Goal: Task Accomplishment & Management: Use online tool/utility

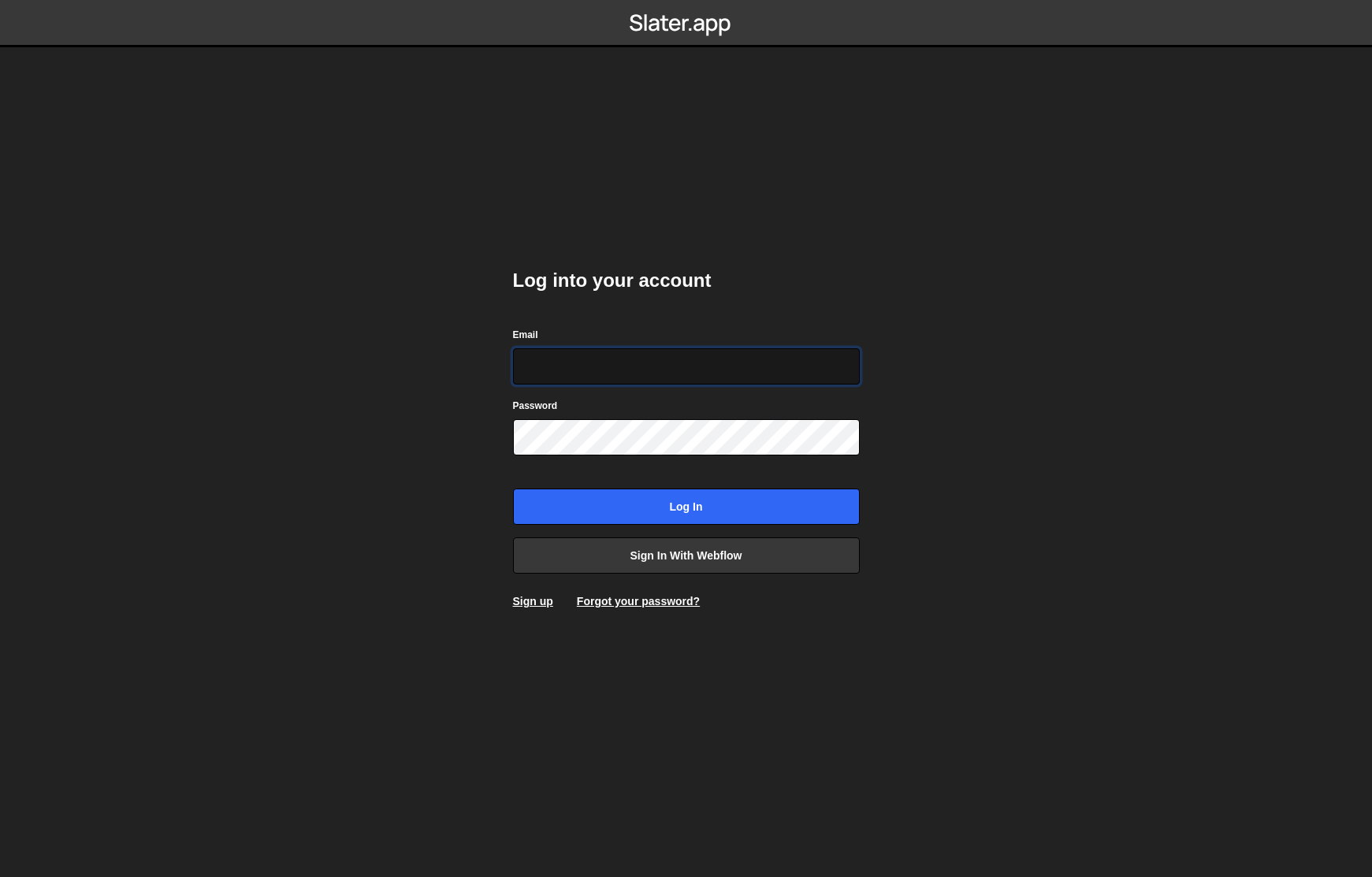
type input "jared@edgarallan.com"
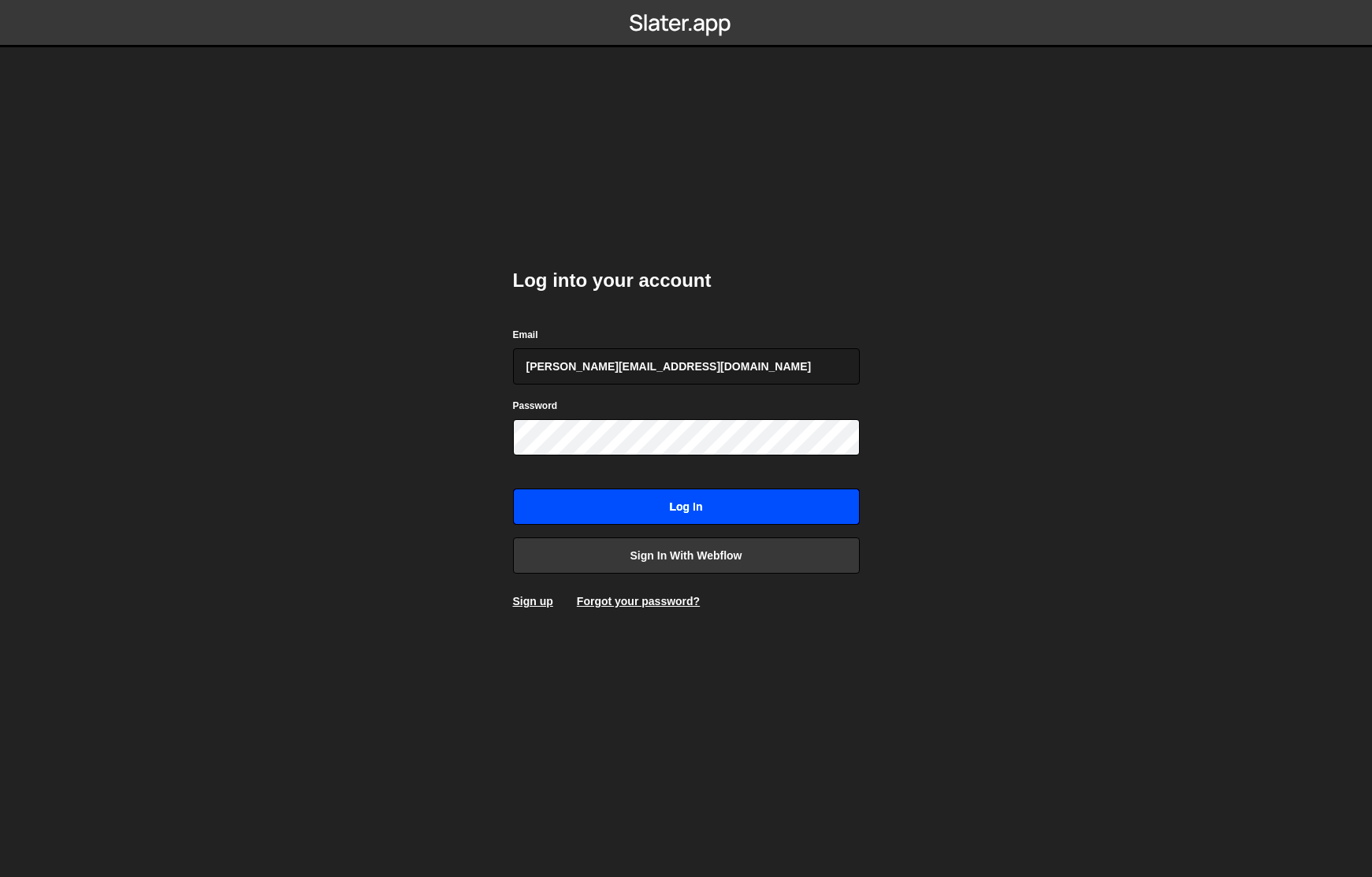
click at [617, 505] on input "Log in" at bounding box center [686, 507] width 346 height 37
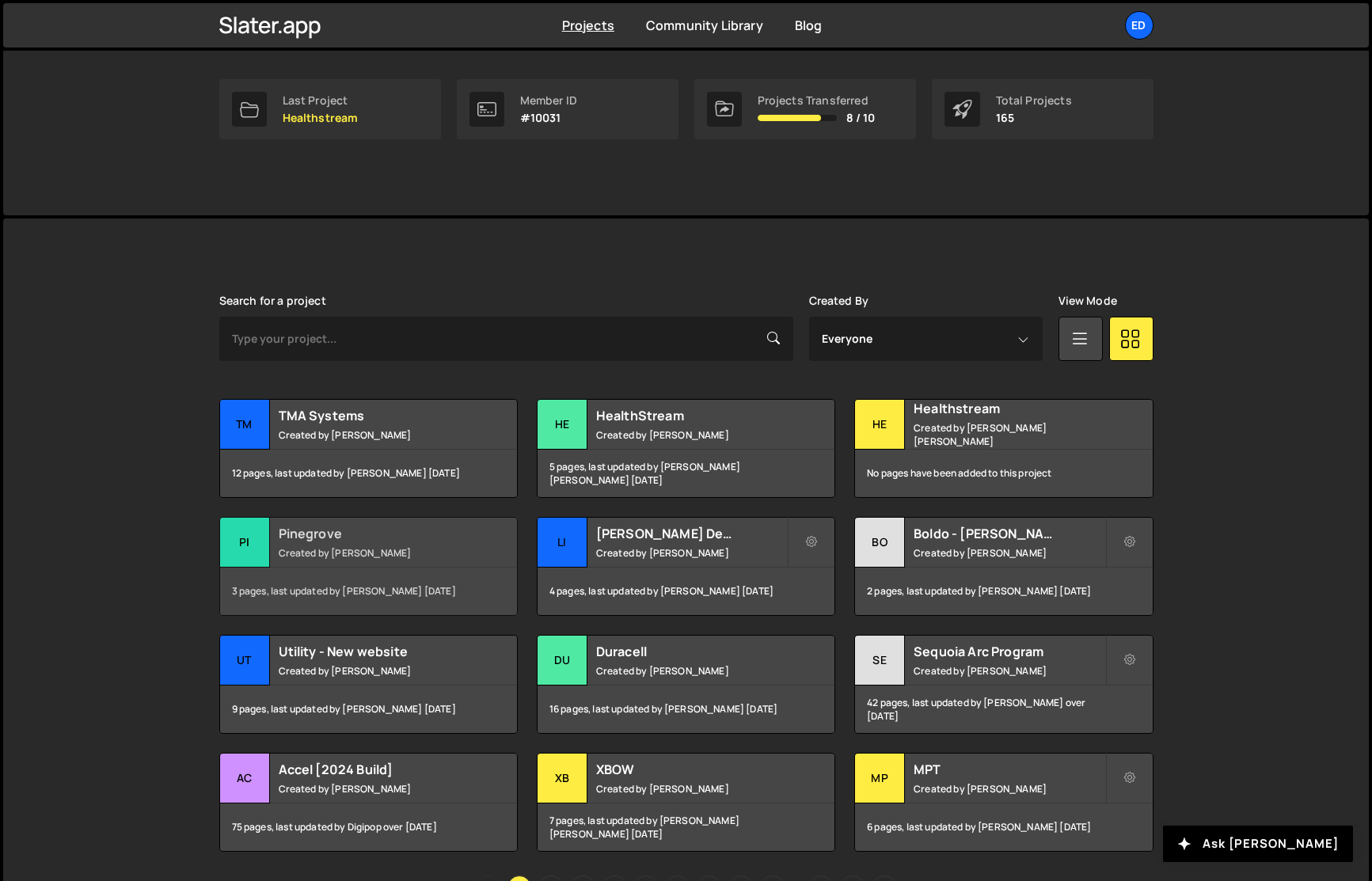
scroll to position [262, 0]
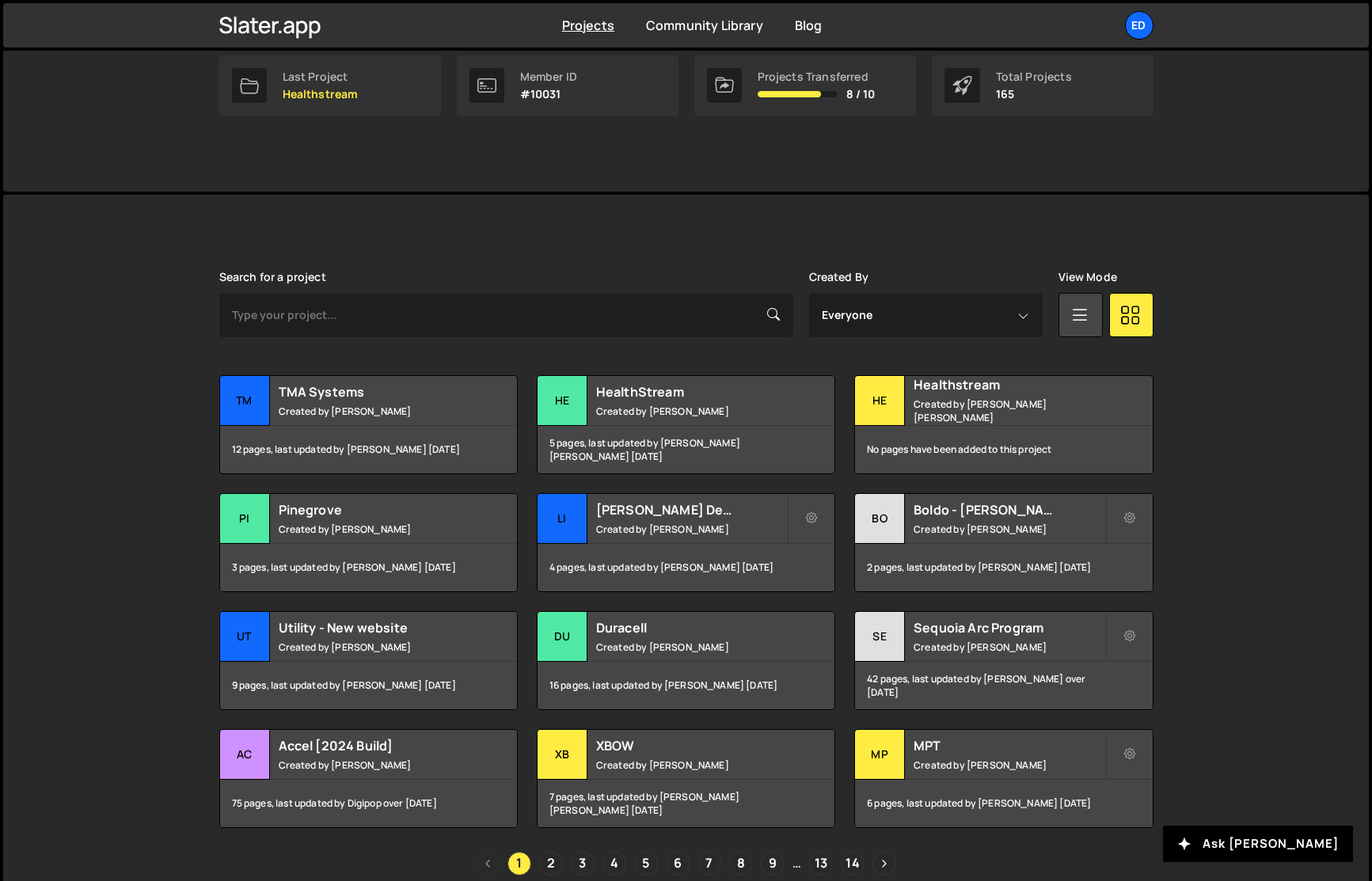
click at [160, 572] on div "Slater is designed for desktop use. Please use a larger screen to access the fu…" at bounding box center [686, 573] width 1366 height 757
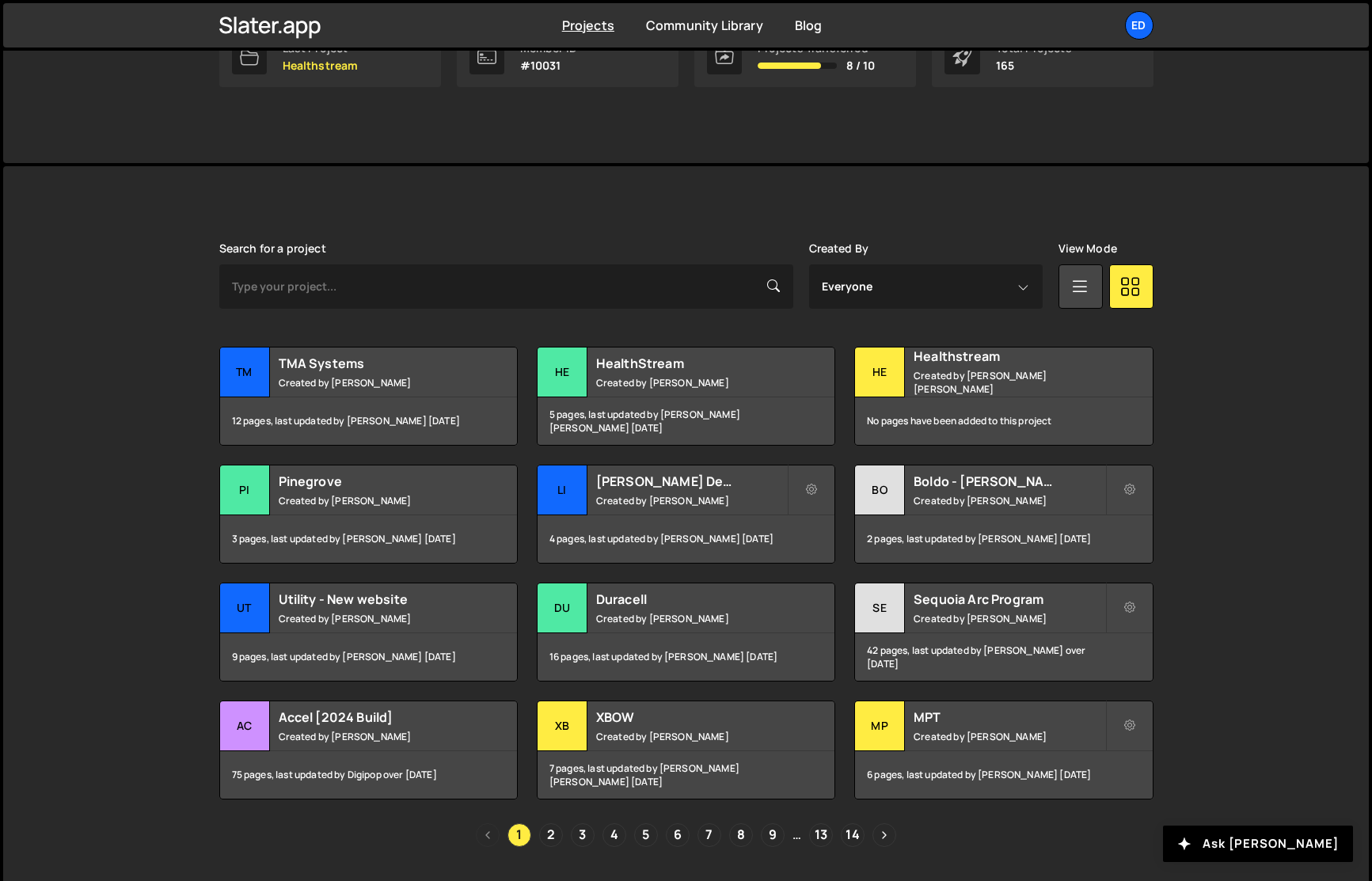
scroll to position [291, 0]
click at [954, 616] on small "Created by Jared Malan" at bounding box center [1009, 617] width 191 height 13
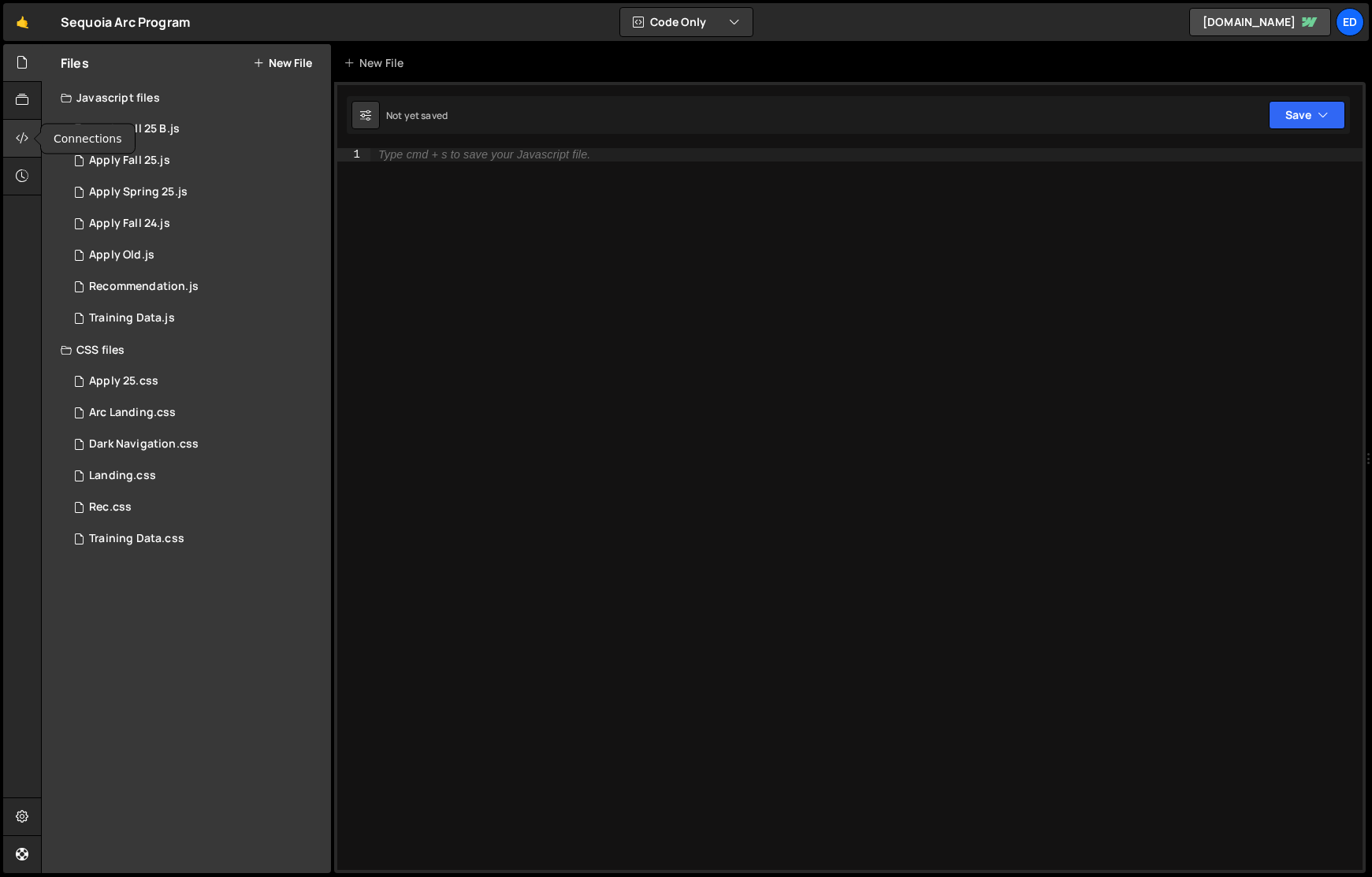
click at [20, 133] on icon at bounding box center [22, 138] width 12 height 17
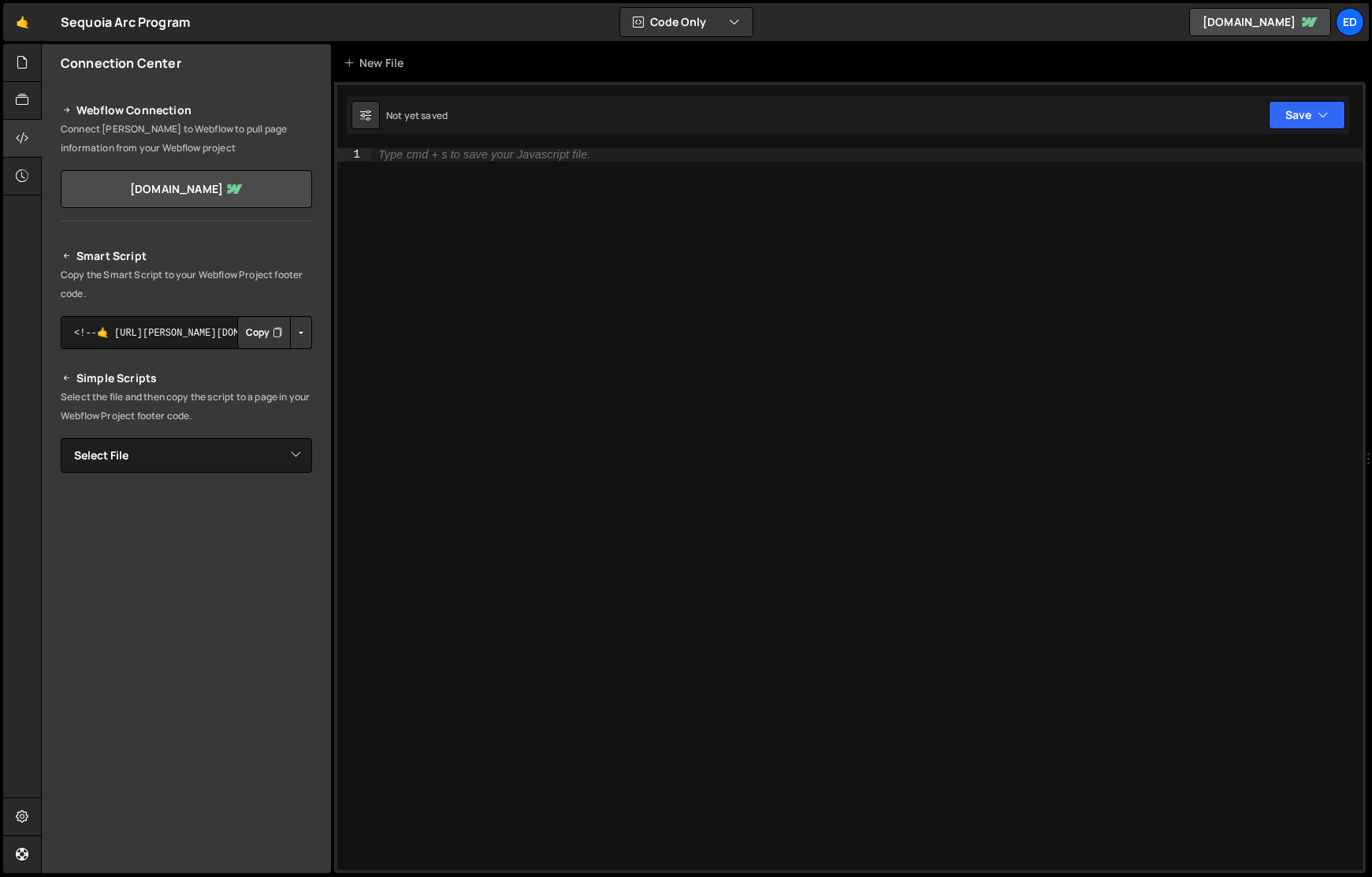
click at [256, 333] on button "Copy" at bounding box center [263, 332] width 53 height 33
click at [10, 54] on div at bounding box center [23, 63] width 38 height 38
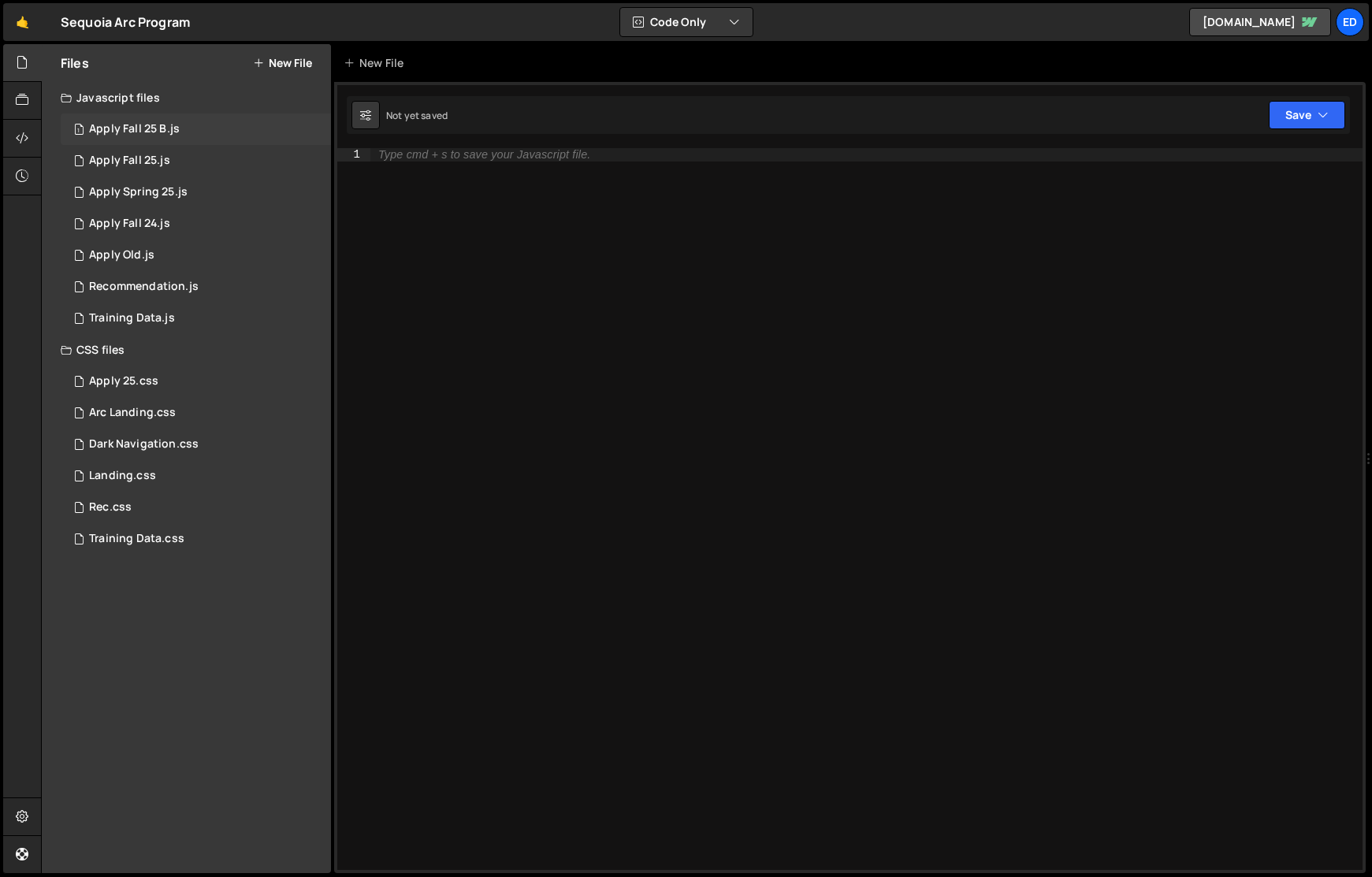
click at [159, 127] on div "Apply Fall 25 B.js" at bounding box center [134, 129] width 91 height 14
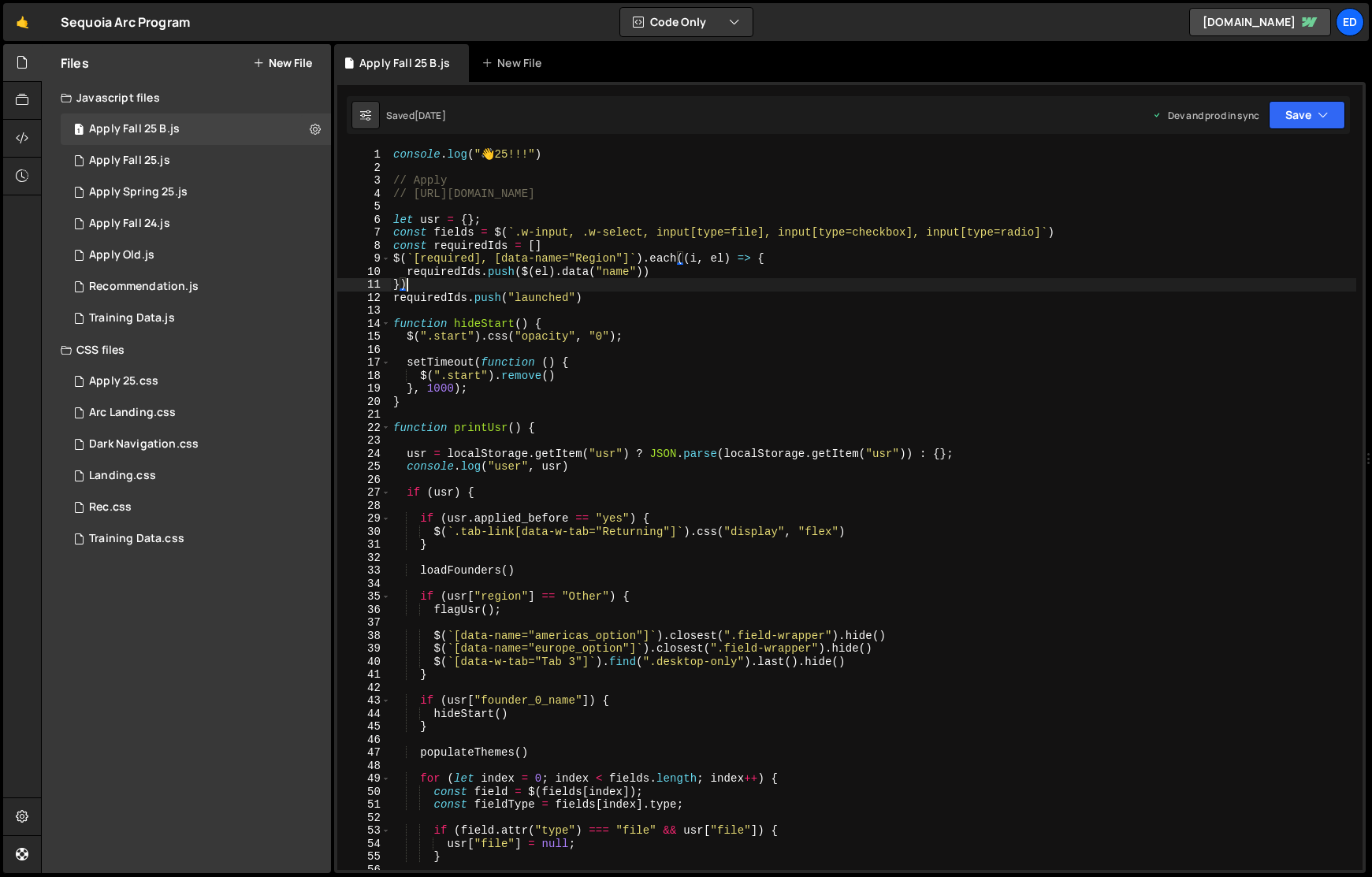
click at [729, 280] on div "console . log ( " 👋 25!!!" ) // Apply // https://docs.google.com/document/d/170…" at bounding box center [872, 522] width 966 height 748
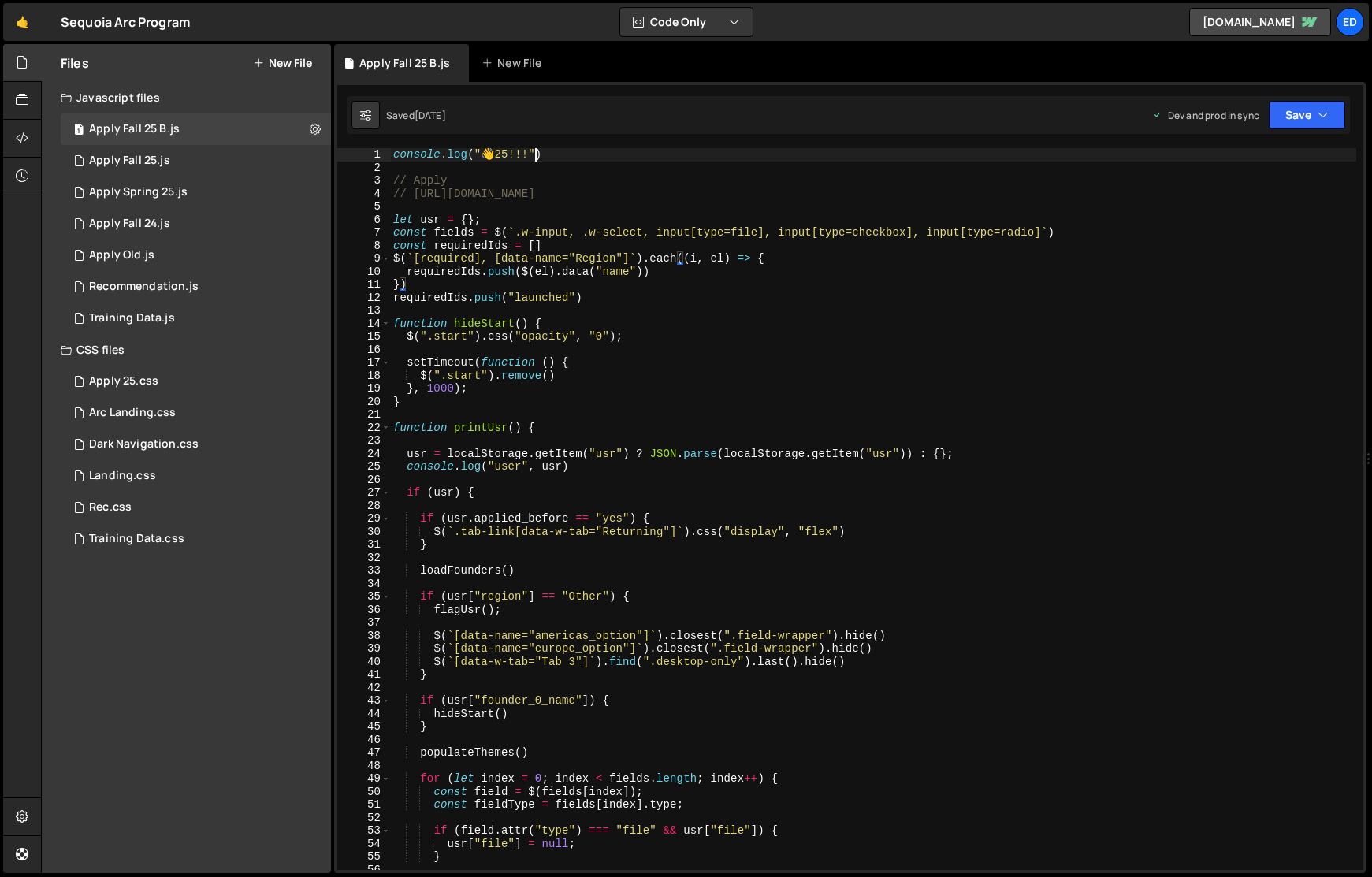
click at [538, 157] on div "console . log ( " 👋 25!!!" ) // Apply // https://docs.google.com/document/d/170…" at bounding box center [872, 522] width 966 height 748
type textarea "console.log("👋 25!!!!")"
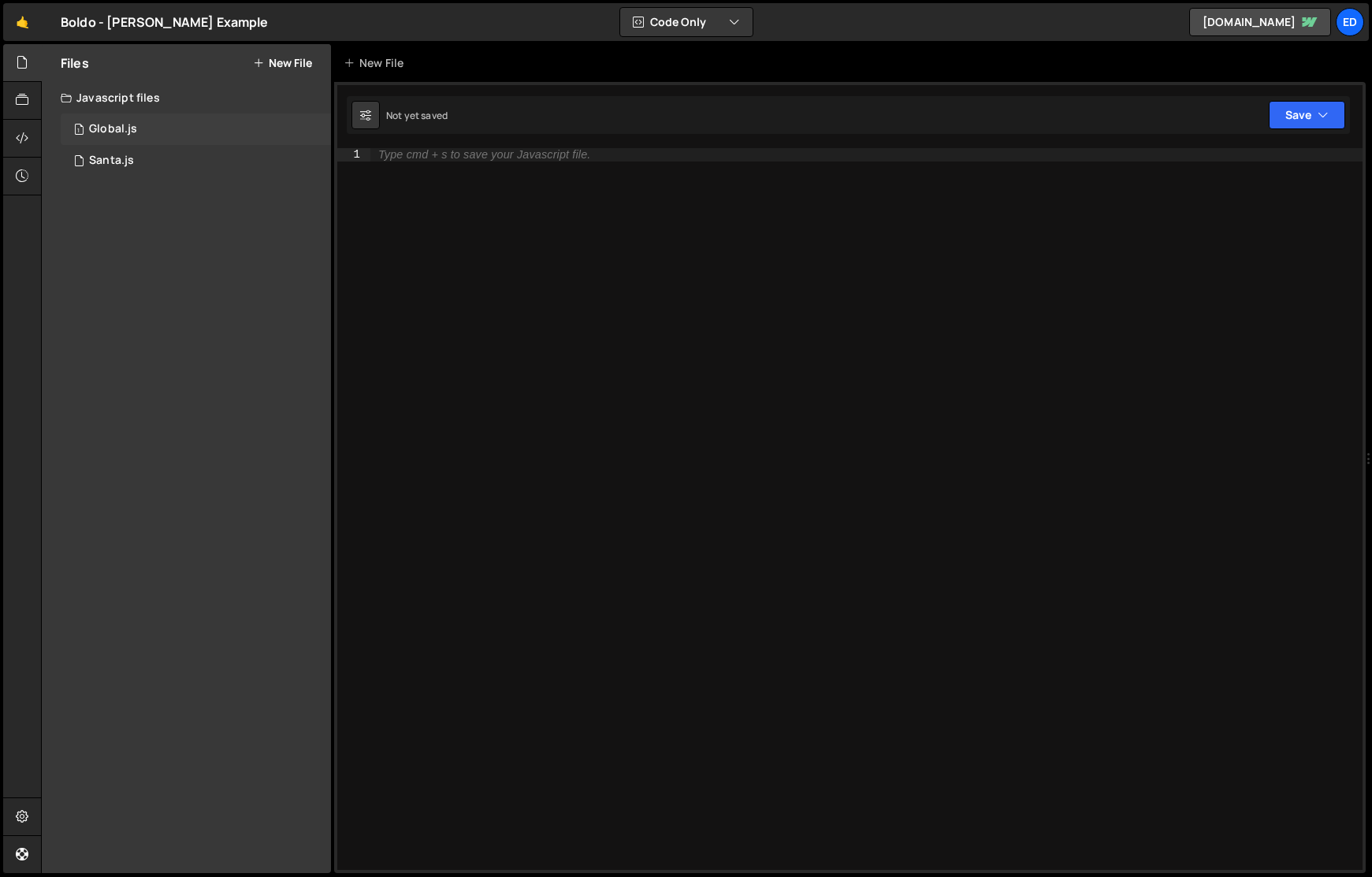
click at [113, 128] on div "Global.js" at bounding box center [113, 129] width 48 height 14
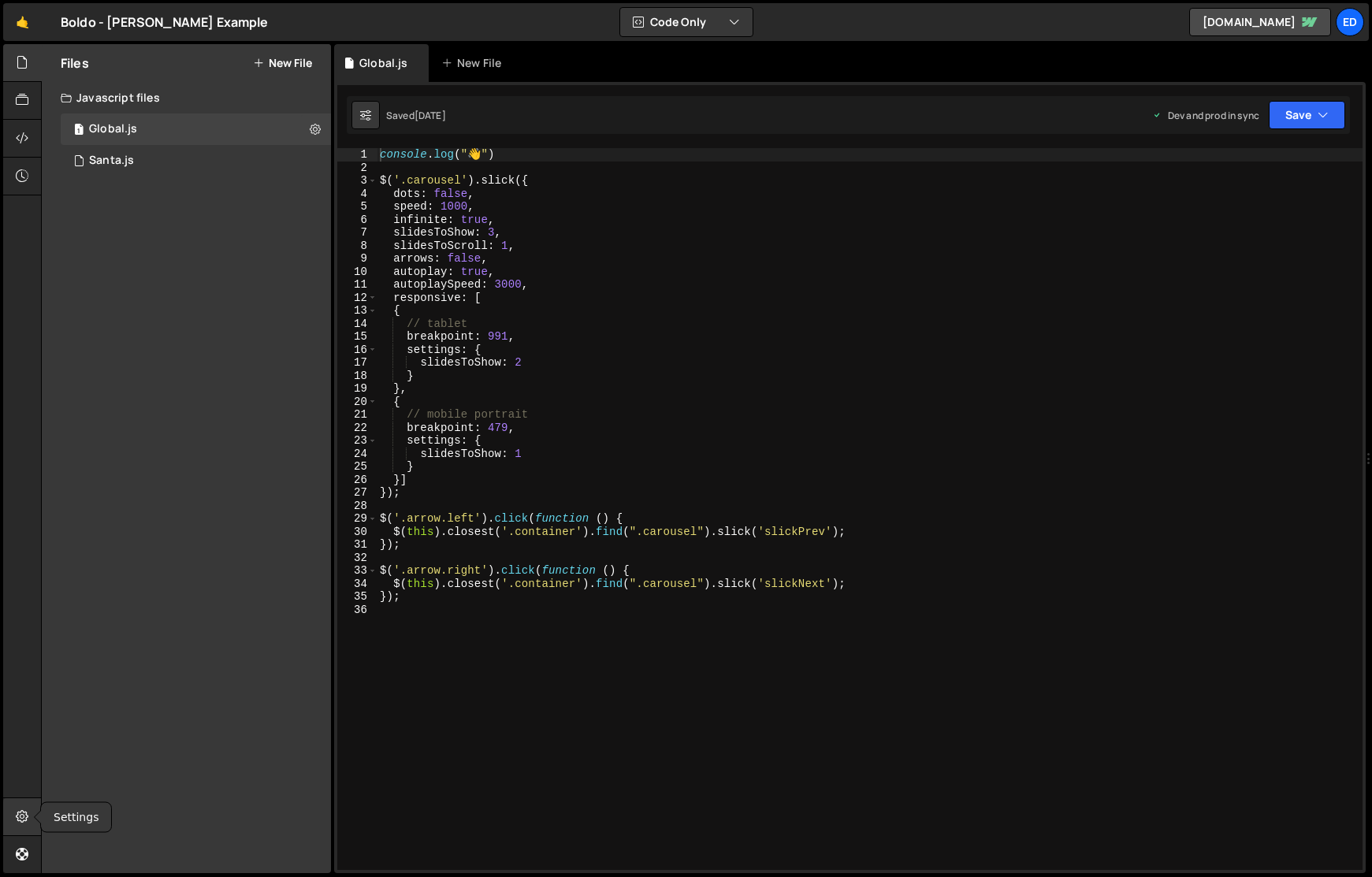
click at [16, 808] on icon at bounding box center [22, 817] width 12 height 17
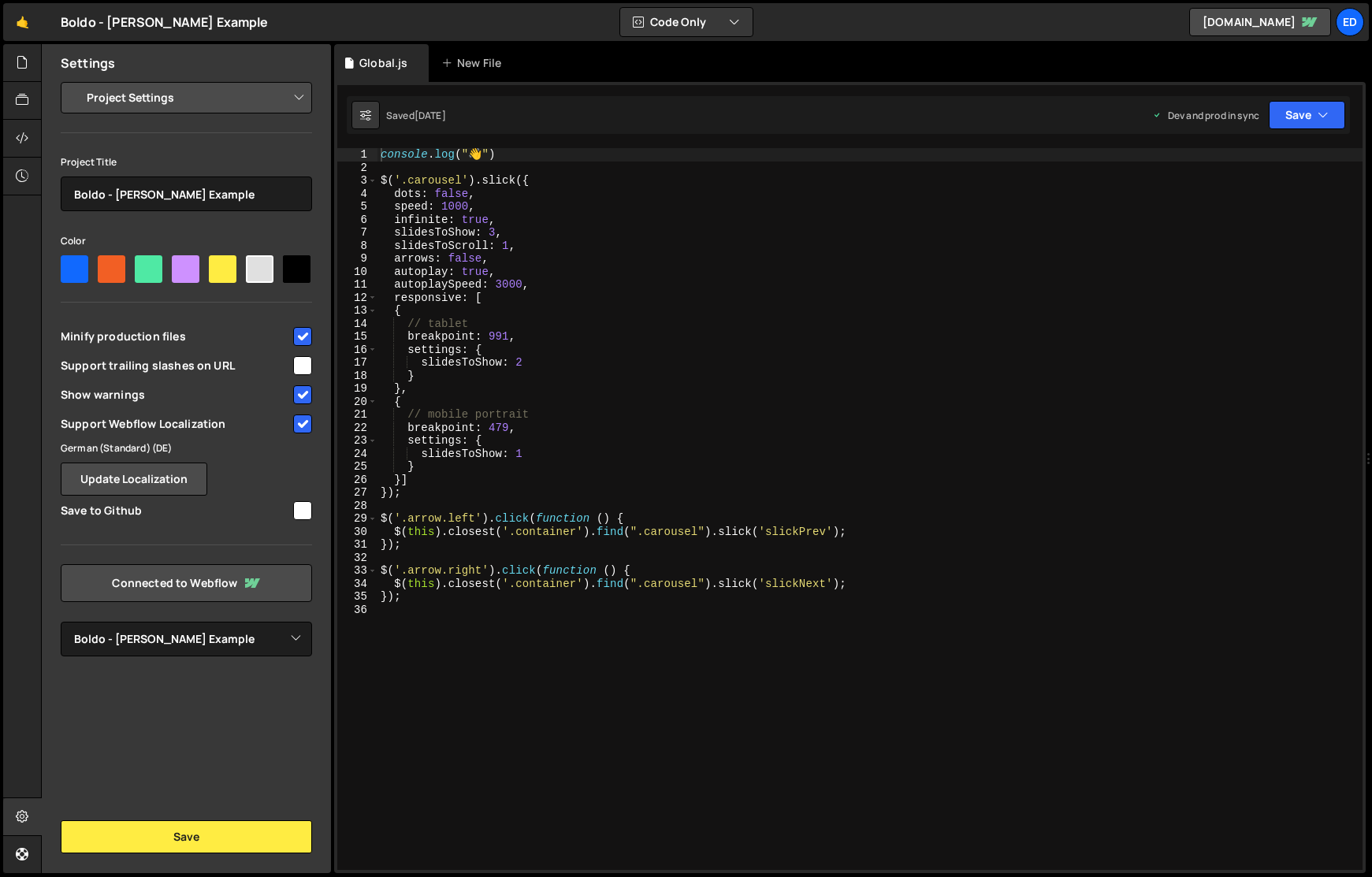
click at [794, 408] on div "console . log ( " 👋 " ) $ ( '.carousel' ) . slick ({ dots : false , speed : 100…" at bounding box center [870, 522] width 985 height 748
click at [690, 377] on div "console . log ( " 👋 " ) $ ( '.carousel' ) . slick ({ dots : false , speed : 100…" at bounding box center [870, 522] width 985 height 748
drag, startPoint x: 491, startPoint y: 158, endPoint x: 375, endPoint y: 158, distance: 116.0
click at [375, 158] on div "} 1 2 3 4 5 6 7 8 9 10 11 12 13 14 15 16 17 18 19 20 21 22 23 24 25 26 27 28 29…" at bounding box center [850, 509] width 1025 height 722
paste textarea "console.log("👋")"
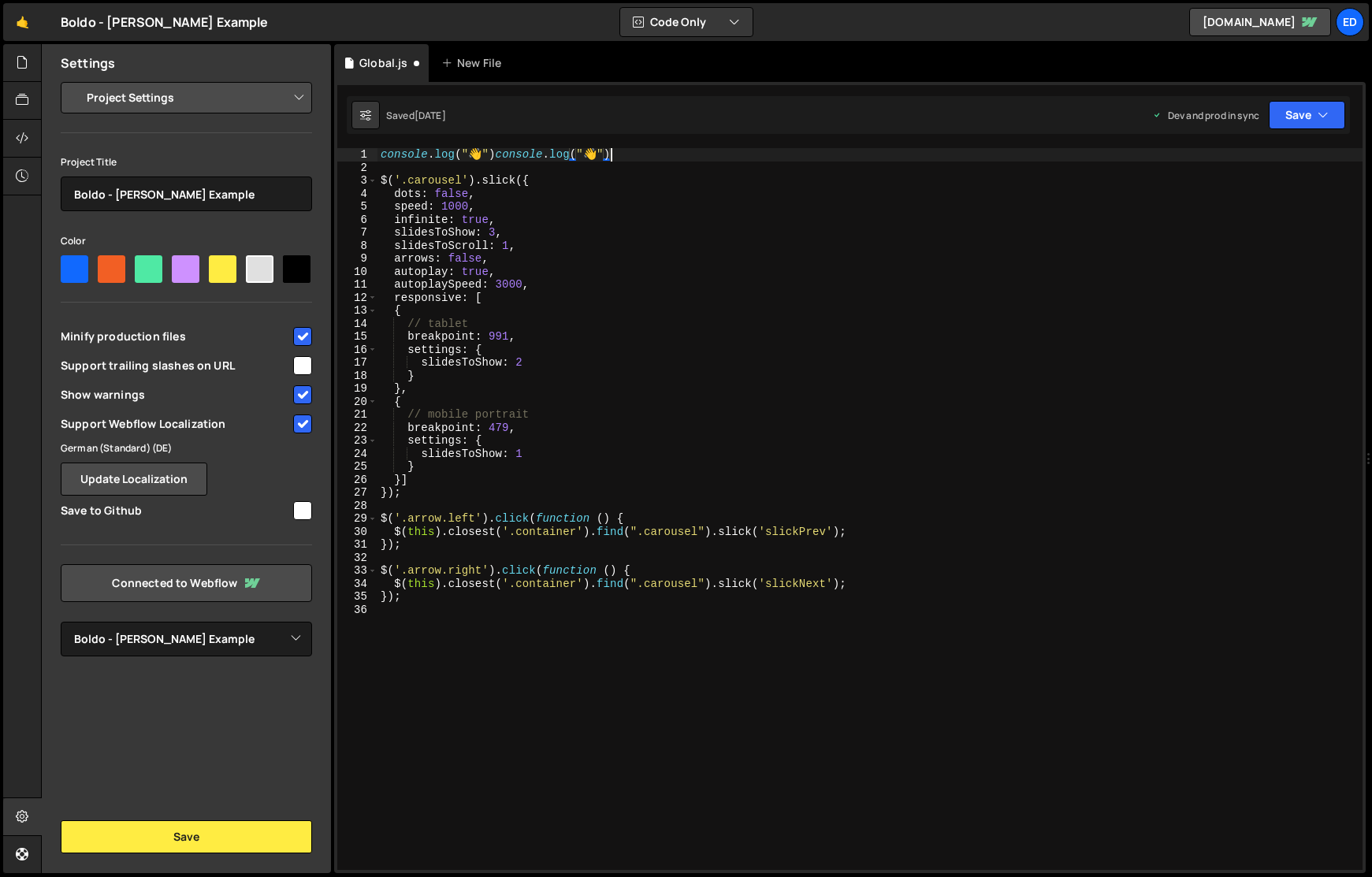
type textarea "console.log("👋")"
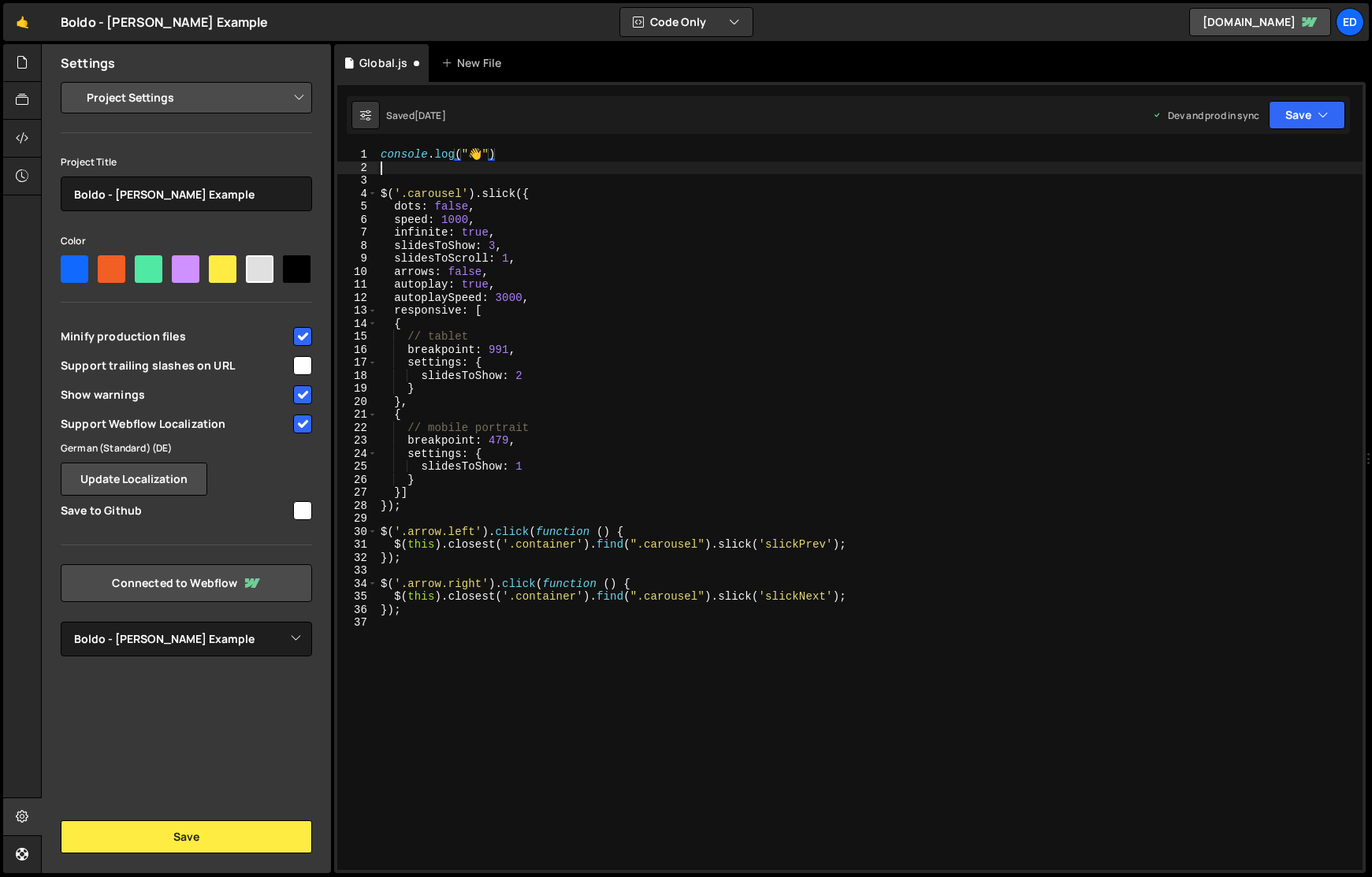
paste textarea "console.log("👋")"
type textarea "console.log("👋")"
click at [304, 335] on input "checkbox" at bounding box center [303, 337] width 19 height 19
checkbox input "false"
click at [157, 831] on button "Save" at bounding box center [187, 837] width 251 height 33
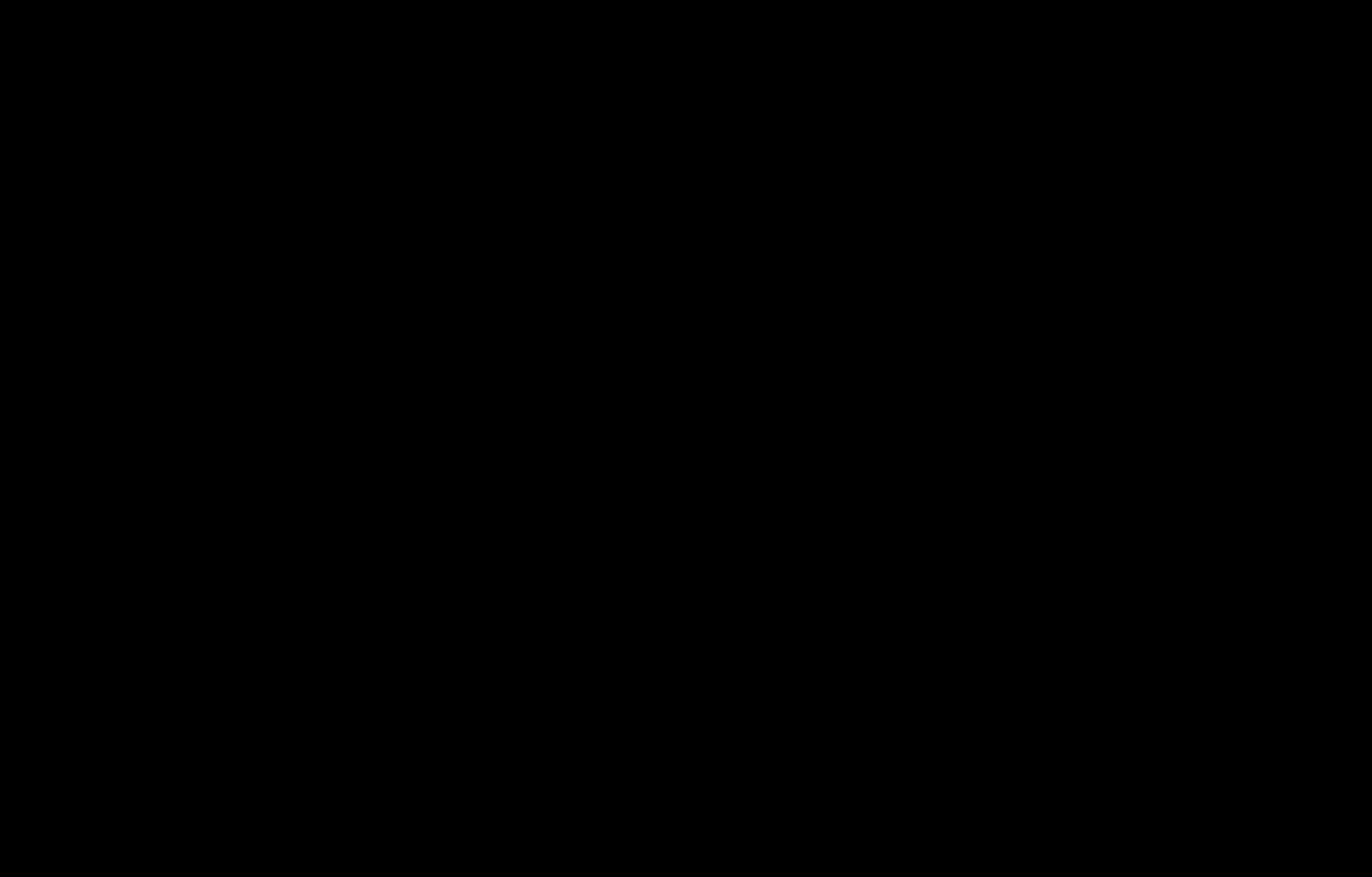
select select "61f3090502b5c6b41663e657"
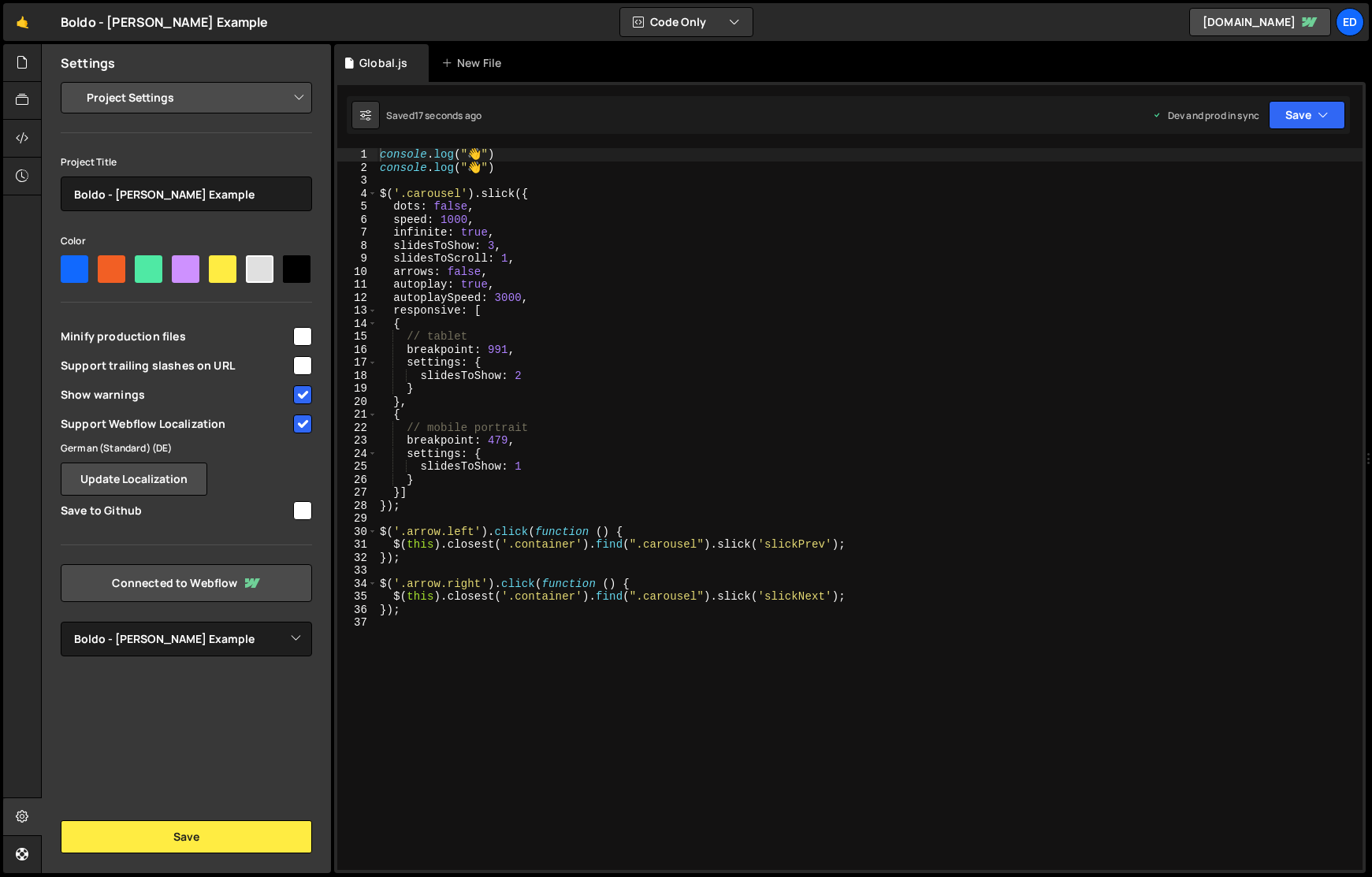
type textarea "{"
click at [545, 420] on div "console . log ( " 👋 " ) console . log ( " 👋 " ) $ ( '.carousel' ) . slick ({ do…" at bounding box center [870, 522] width 986 height 748
click at [304, 331] on input "checkbox" at bounding box center [303, 337] width 19 height 19
checkbox input "true"
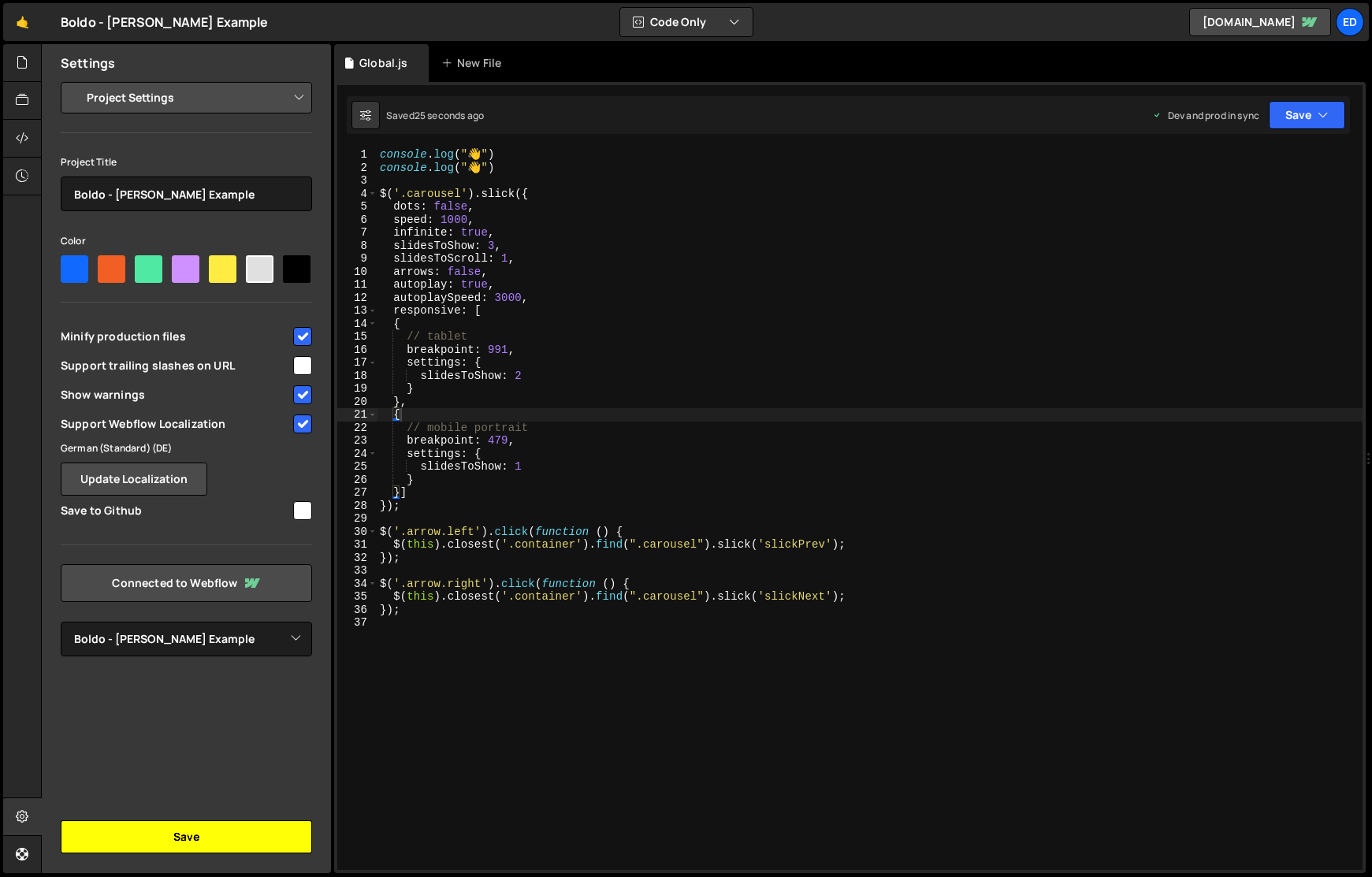
click at [179, 832] on button "Save" at bounding box center [187, 837] width 251 height 33
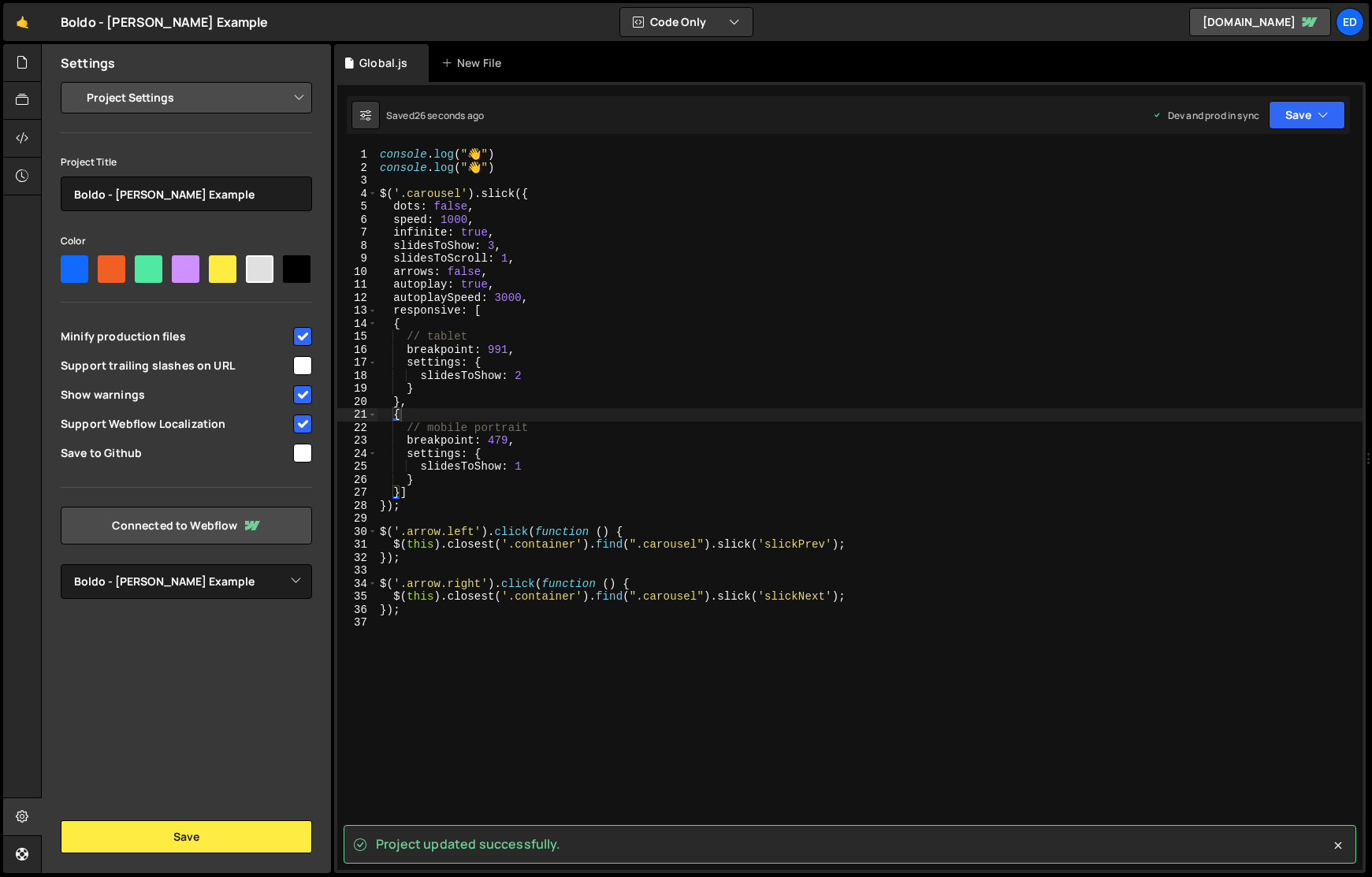
click at [494, 713] on div "console . log ( " 👋 " ) console . log ( " 👋 " ) $ ( '.carousel' ) . slick ({ do…" at bounding box center [870, 522] width 986 height 748
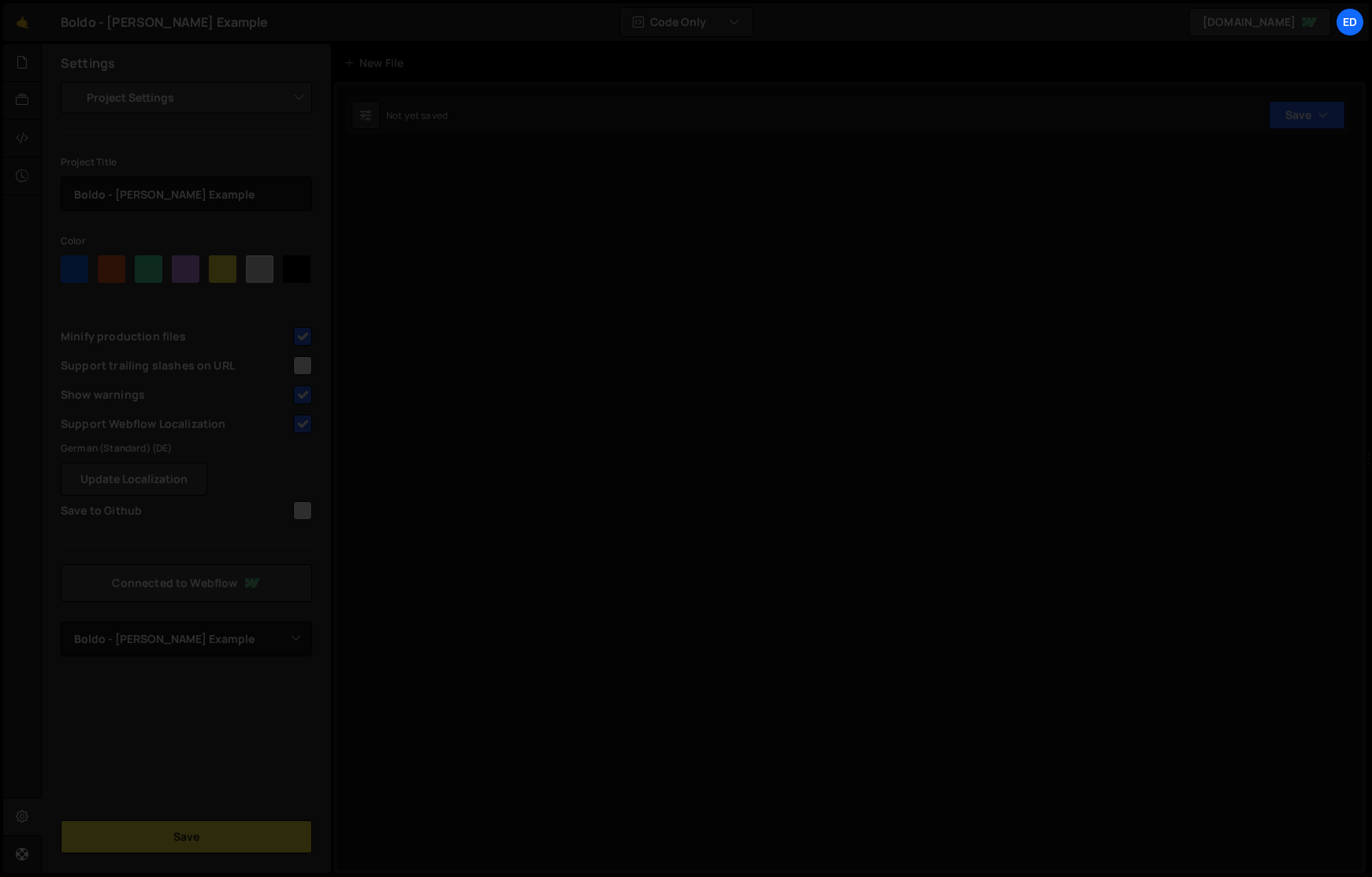
select select "61f3090502b5c6b41663e657"
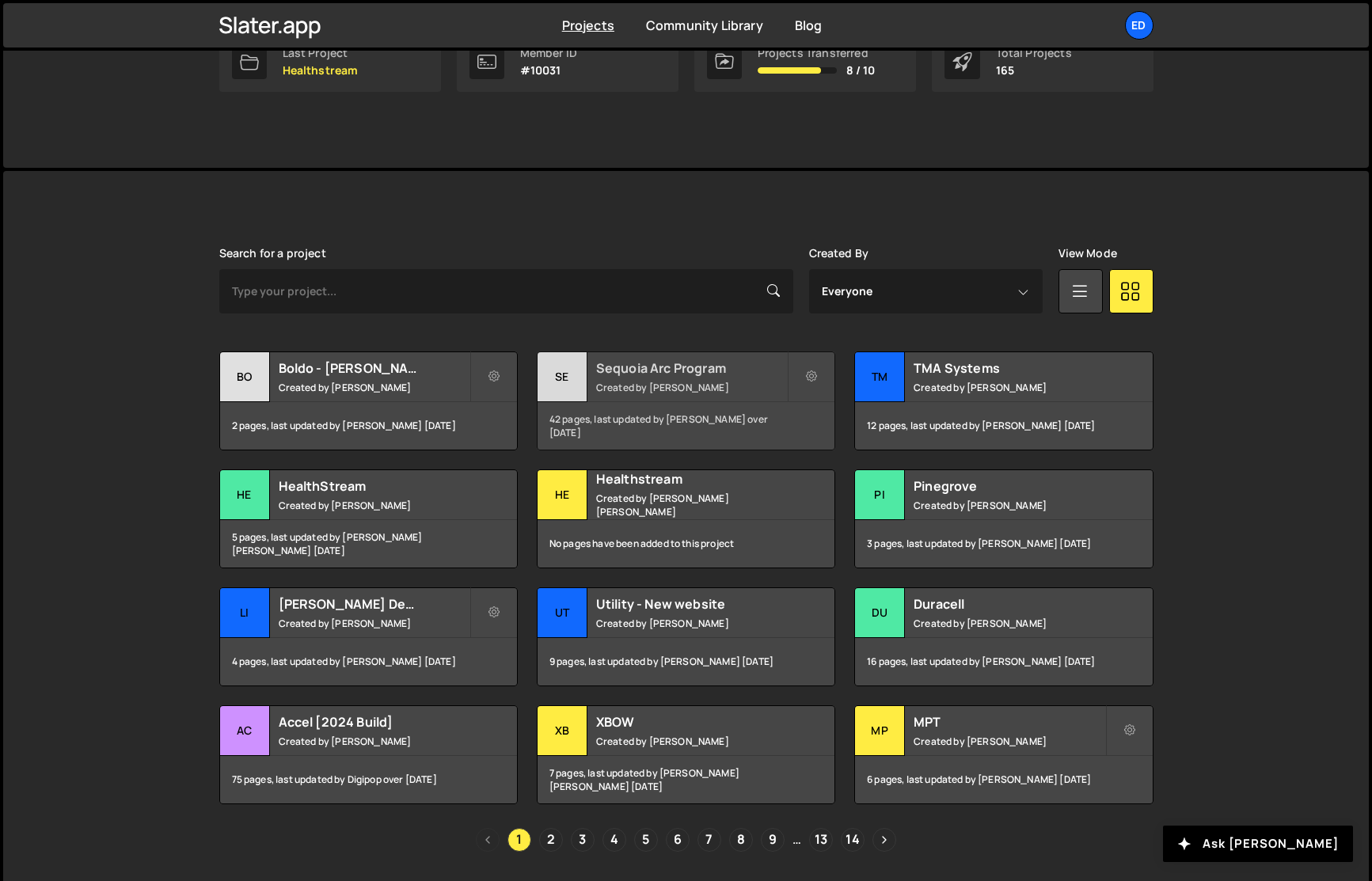
scroll to position [335, 0]
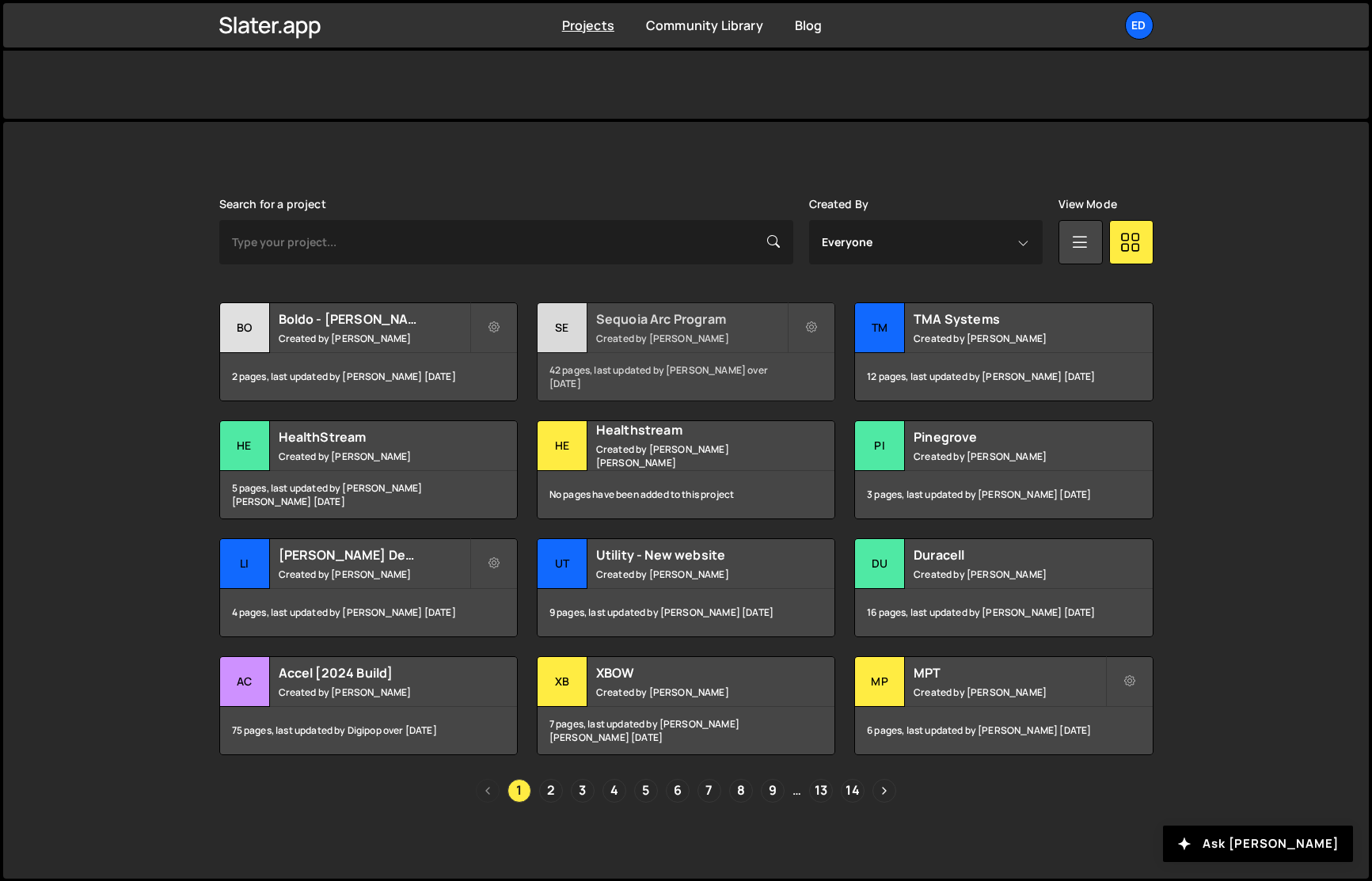
click at [676, 334] on small "Created by [PERSON_NAME]" at bounding box center [692, 337] width 191 height 13
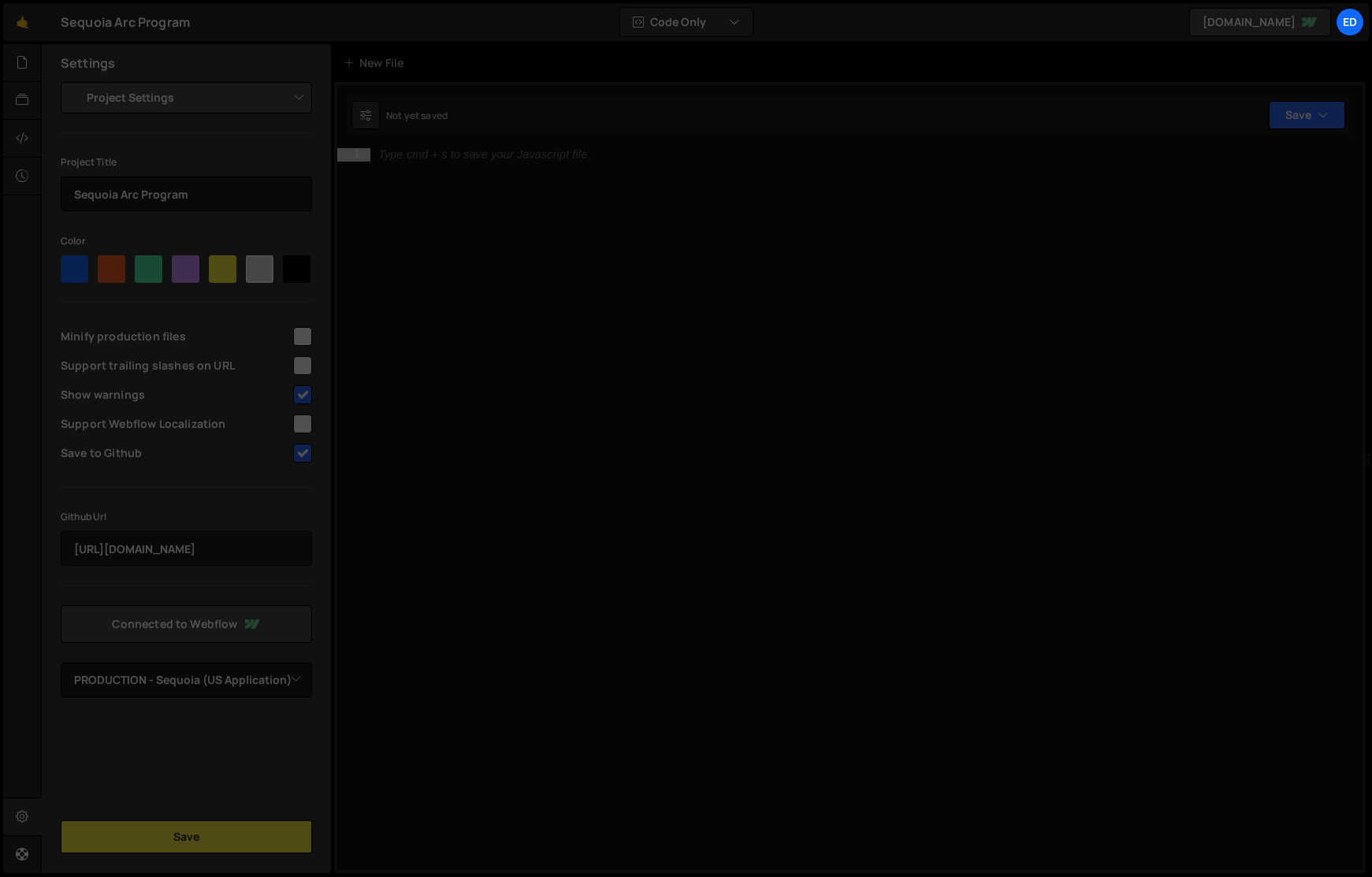
select select "62a7870a627de0500c174a85"
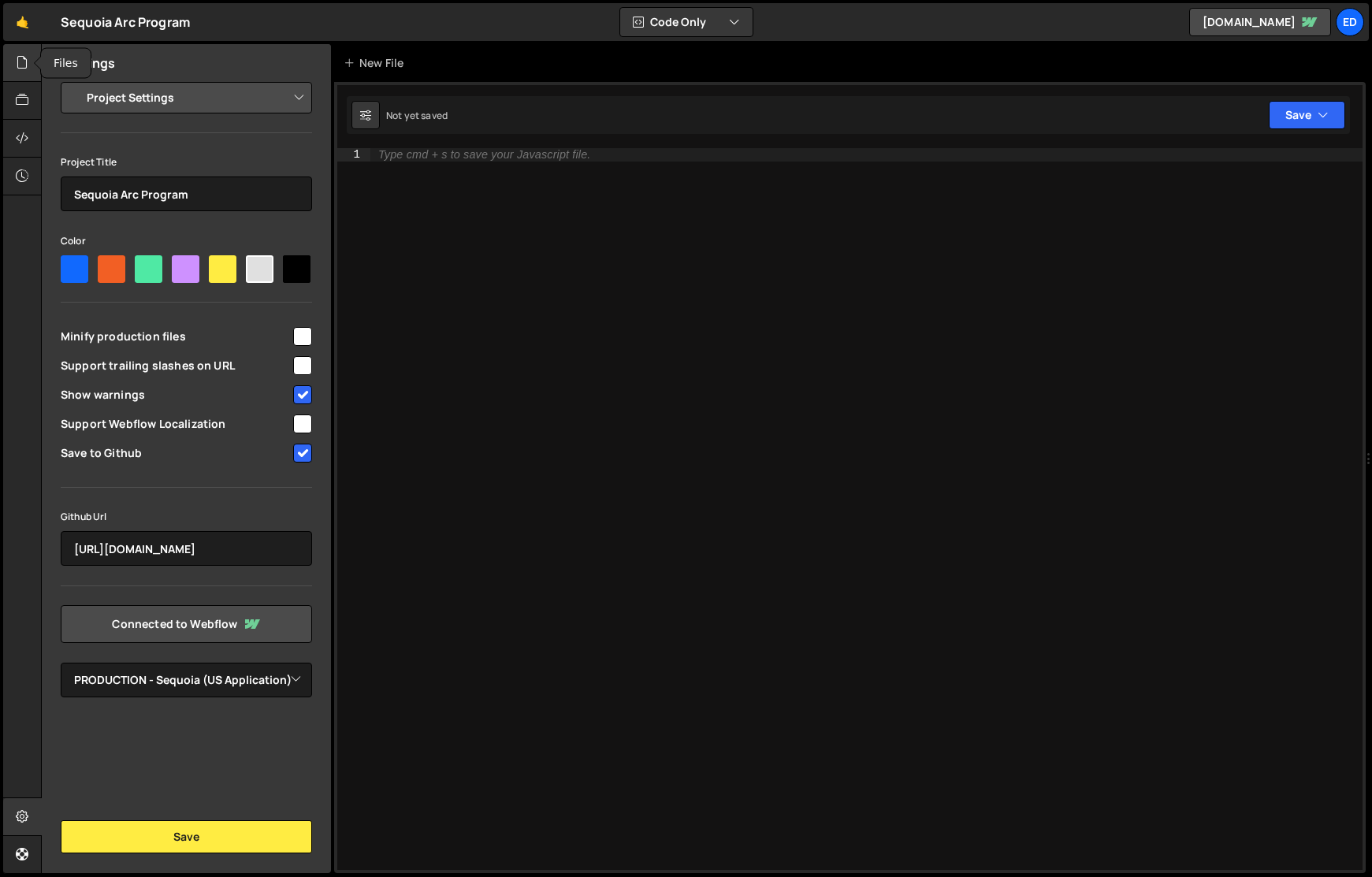
click at [29, 57] on icon at bounding box center [22, 62] width 12 height 17
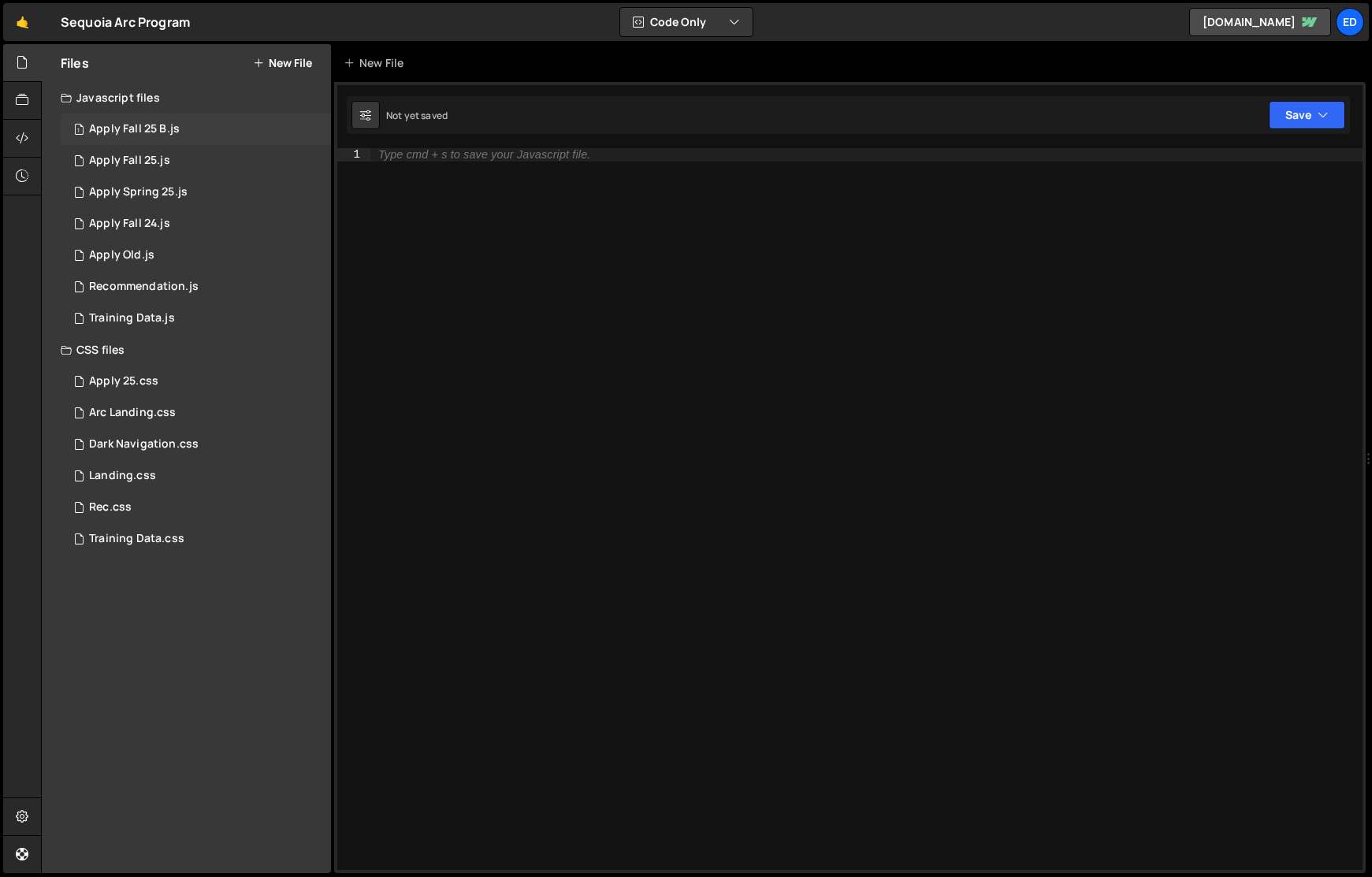
click at [176, 125] on div "1 Apply Fall 25 B.js 0" at bounding box center [196, 129] width 270 height 31
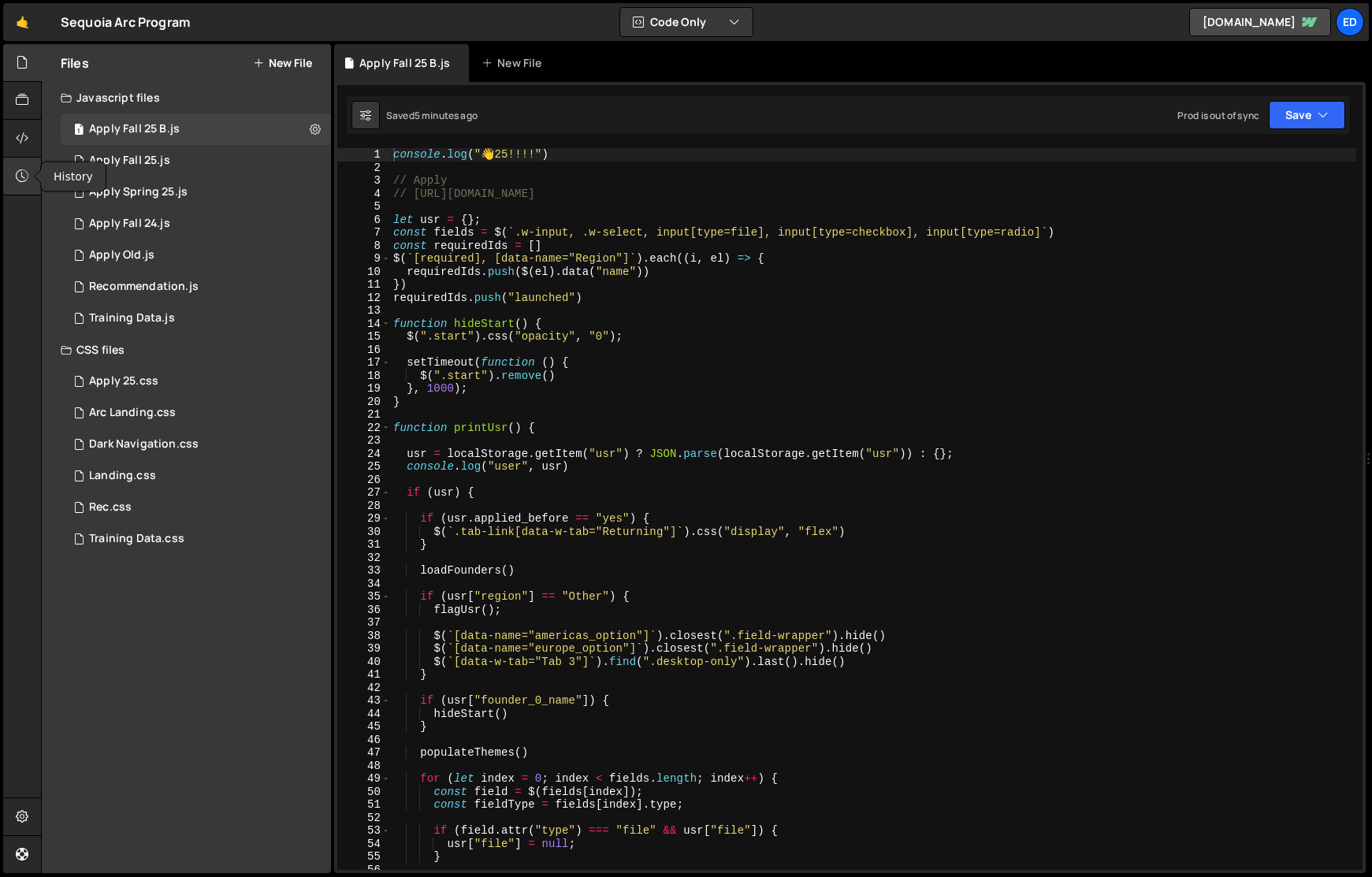
click at [21, 175] on icon at bounding box center [22, 176] width 12 height 17
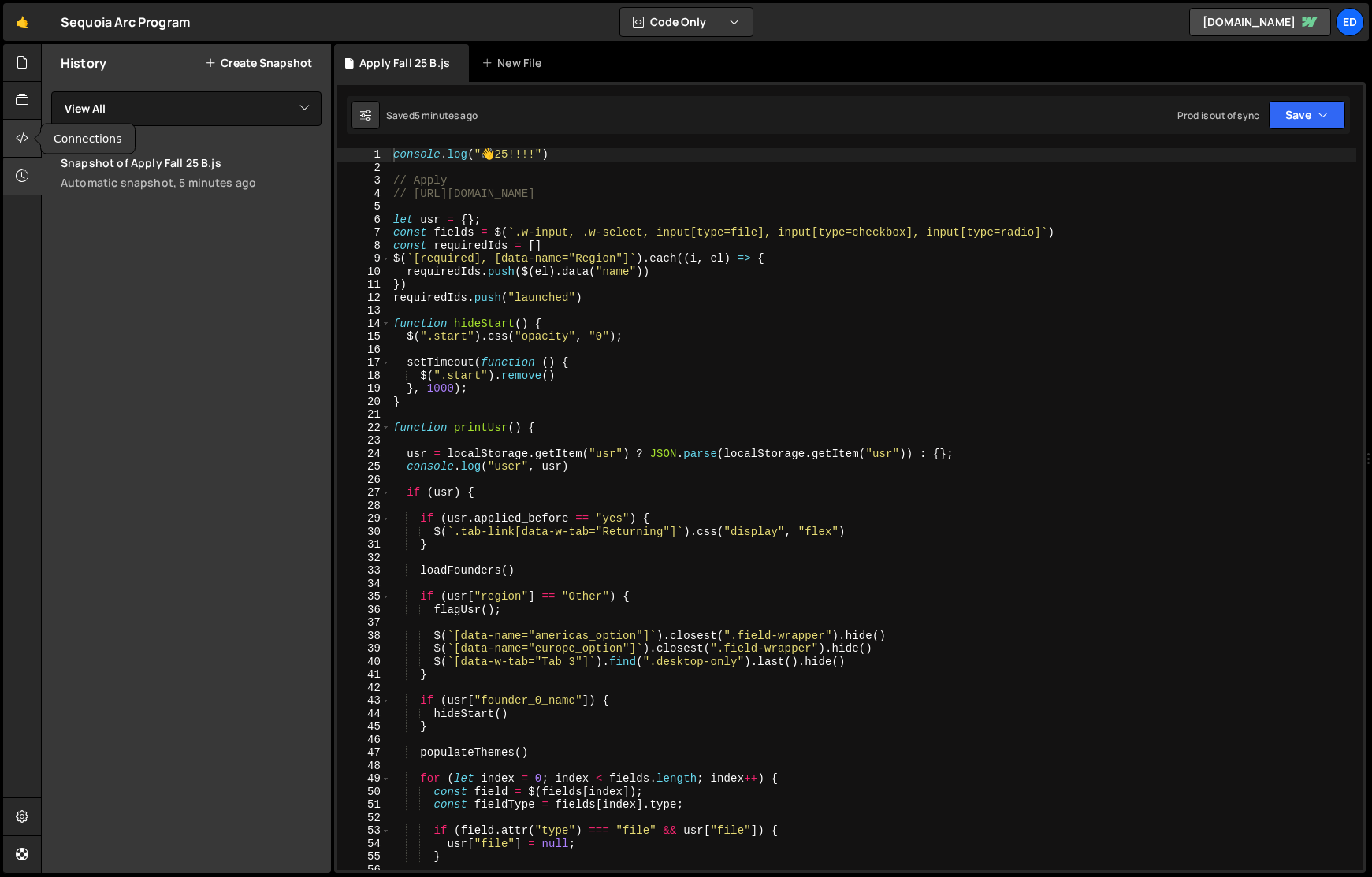
click at [17, 136] on icon at bounding box center [22, 138] width 12 height 17
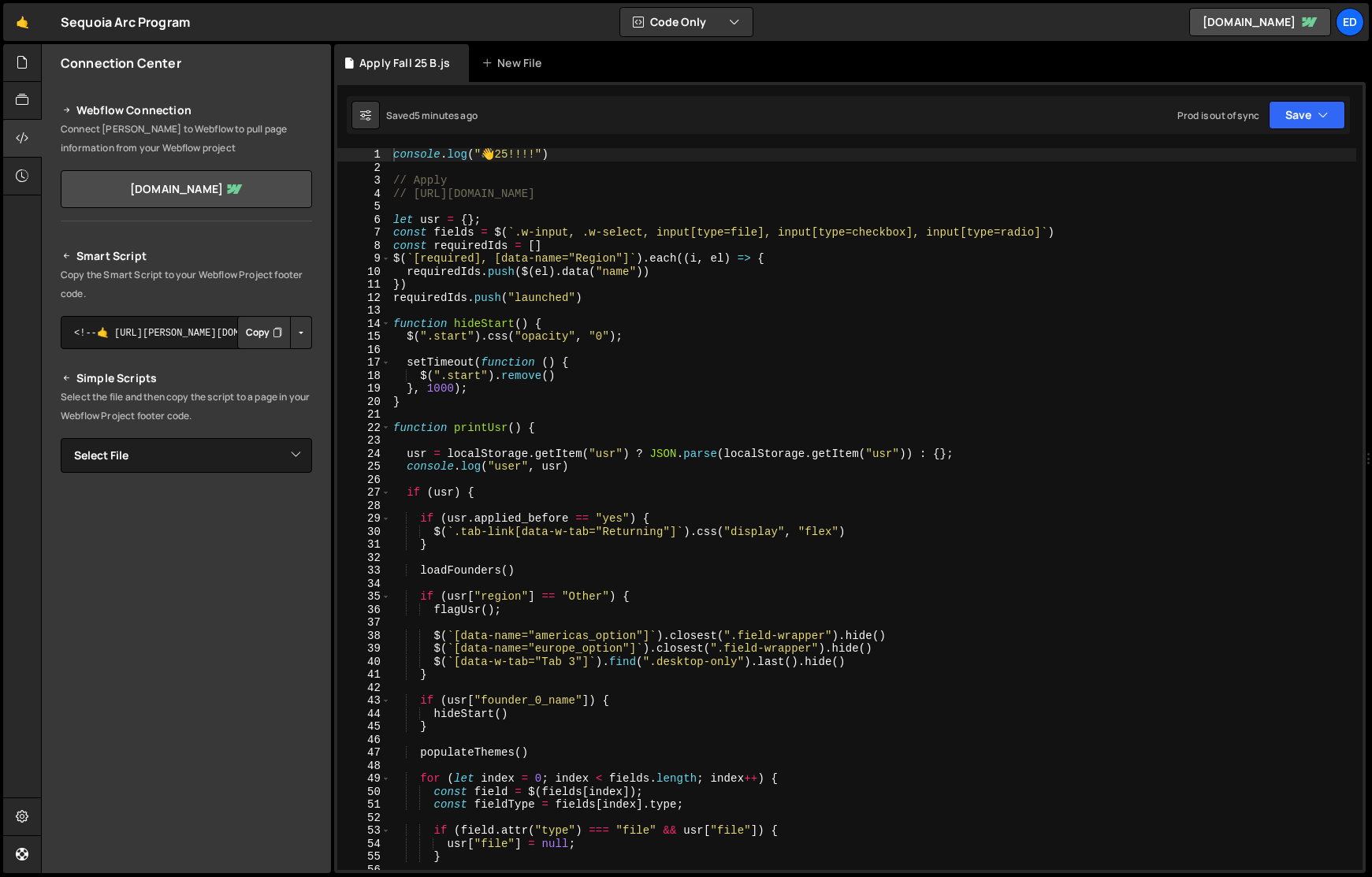
click at [260, 339] on button "Copy" at bounding box center [263, 332] width 53 height 33
type textarea "$(`[required], [data-name="Region"]`).each((i, el) => {"
click at [567, 265] on div "console . log ( " 👋 25!!!!" ) // Apply // https://docs.google.com/document/d/17…" at bounding box center [872, 522] width 966 height 748
click at [20, 69] on icon at bounding box center [22, 62] width 12 height 17
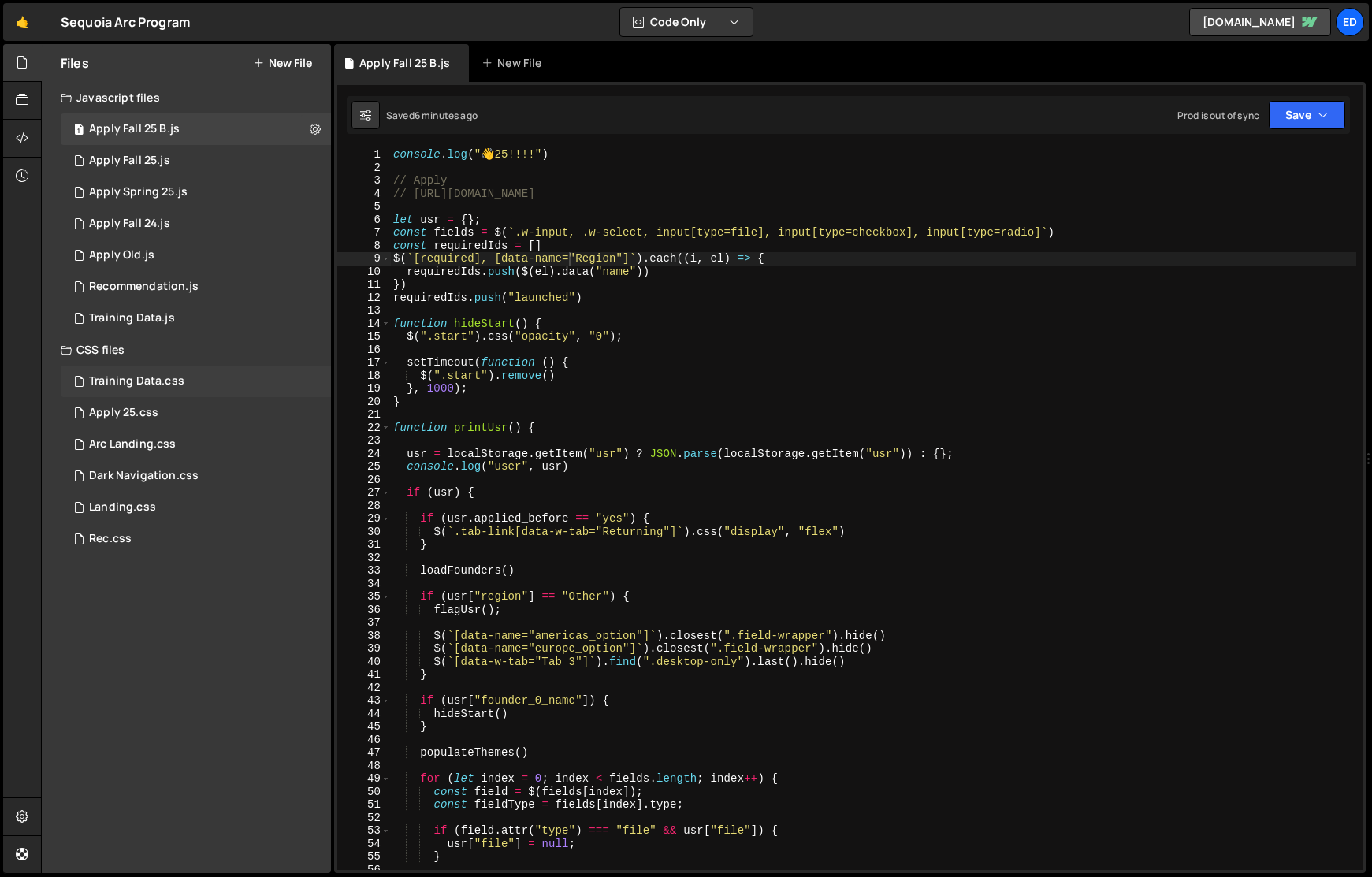
click at [147, 377] on div "Training Data.css" at bounding box center [136, 381] width 95 height 14
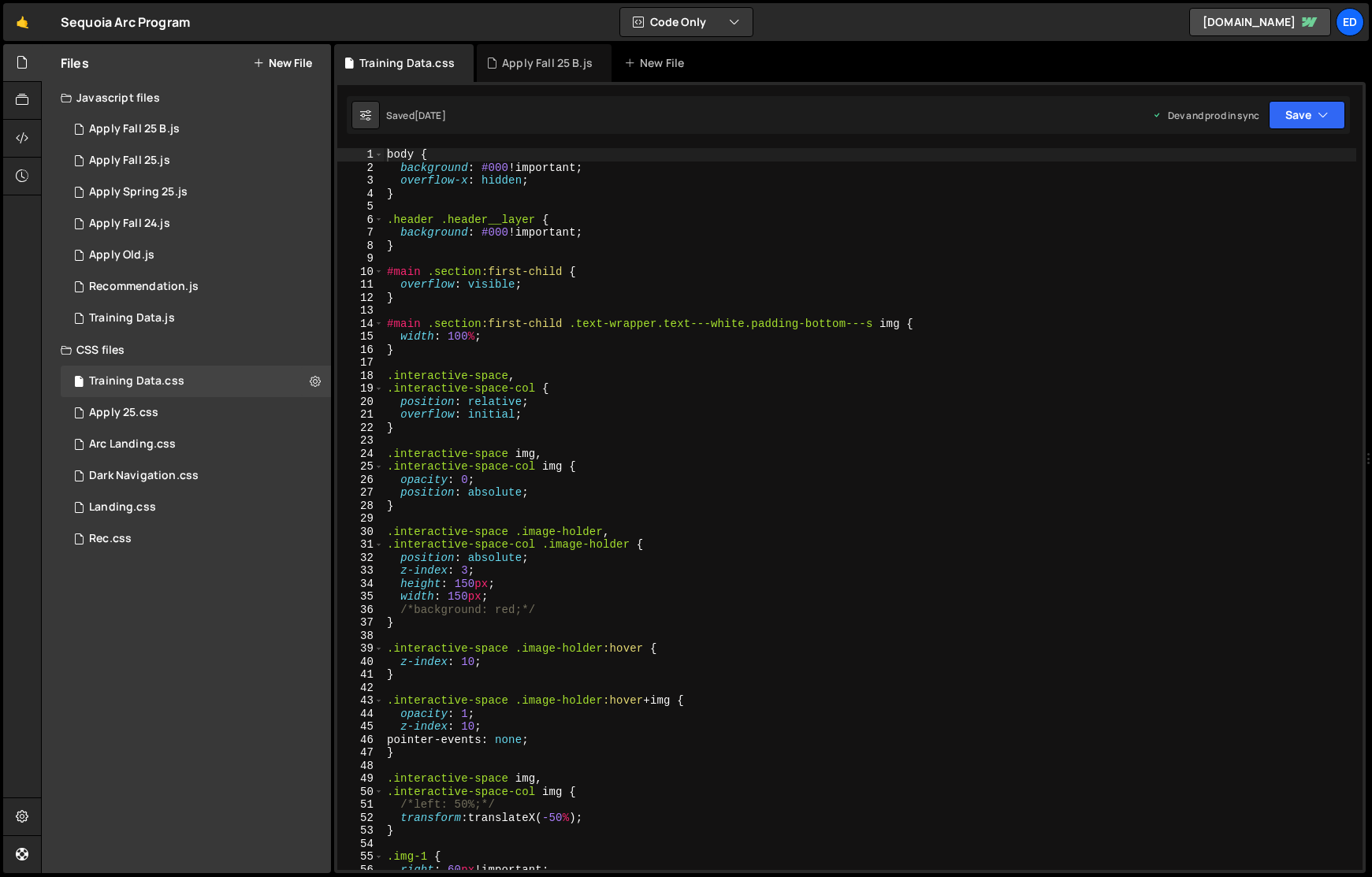
click at [777, 262] on div "body { background : #000 !important ; overflow-x : hidden ; } .header .header__…" at bounding box center [870, 522] width 973 height 748
click at [632, 404] on div "body { background : #000 !important ; overflow-x : hidden ; } .header .header__…" at bounding box center [870, 522] width 973 height 748
type textarea "position: relative;"
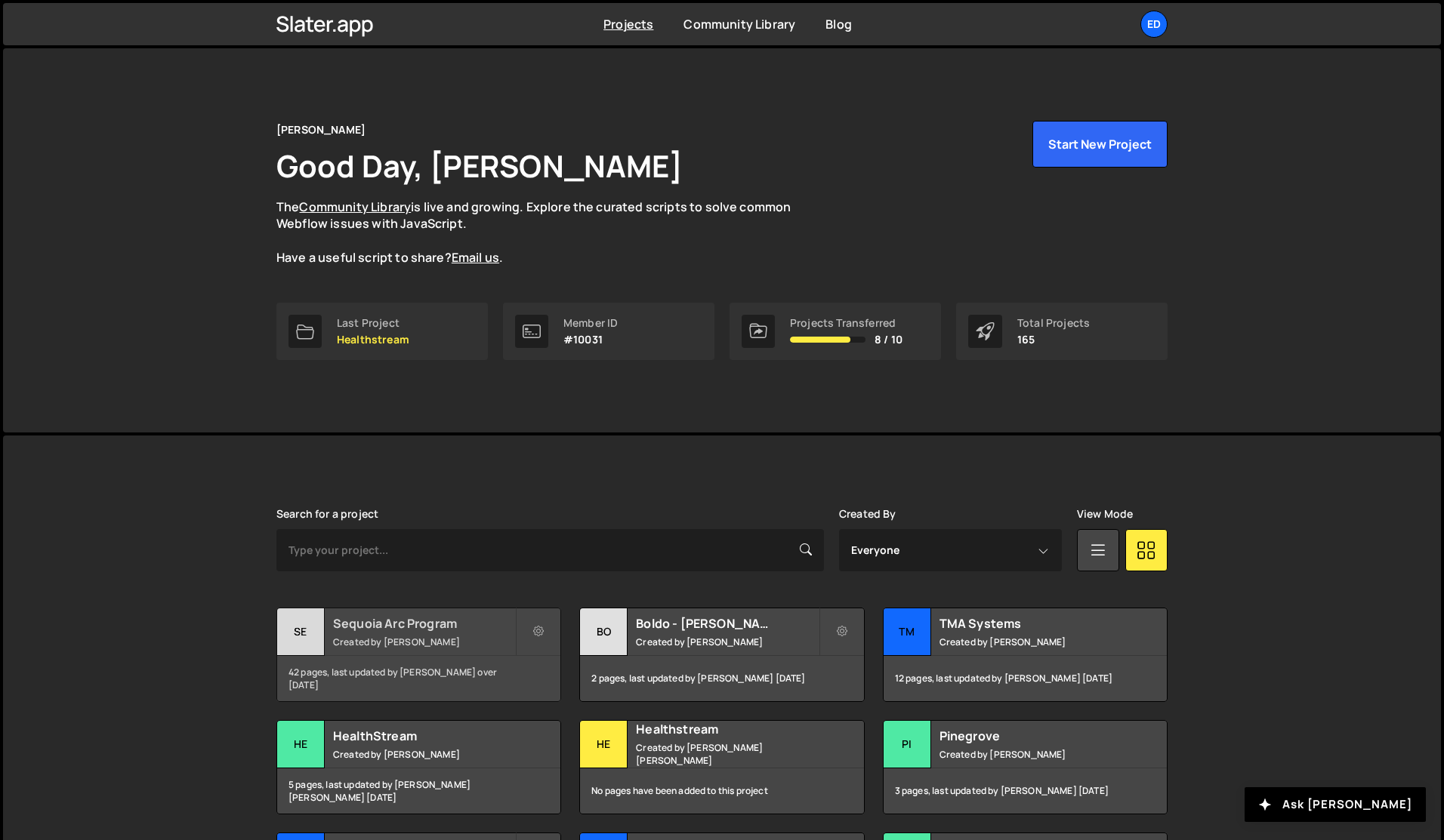
click at [406, 651] on div "Sequoia Arc Program Created by [PERSON_NAME]" at bounding box center [419, 632] width 283 height 47
click at [335, 658] on div "42 pages, last updated by [PERSON_NAME] over [DATE]" at bounding box center [419, 679] width 283 height 45
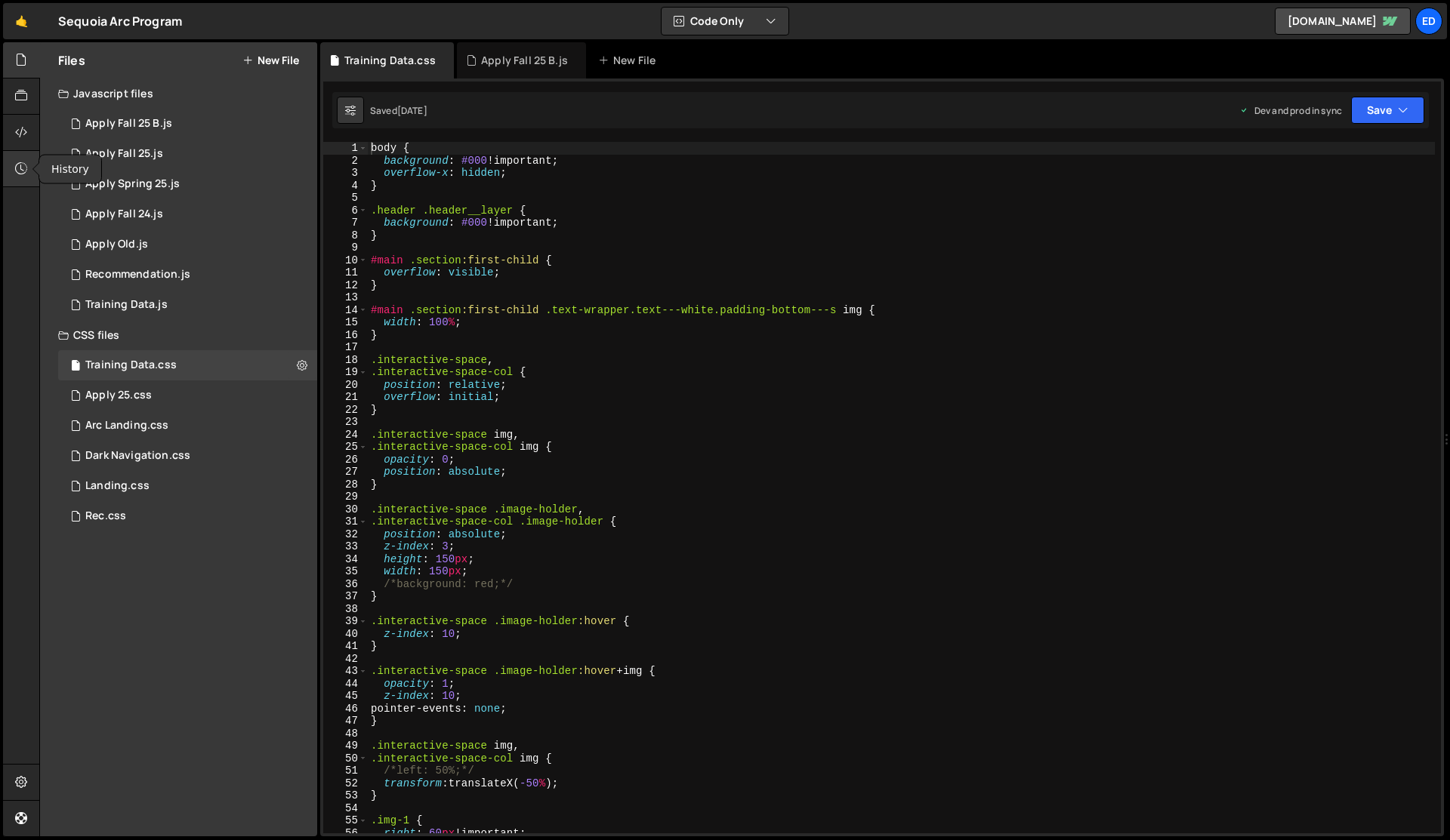
click at [21, 165] on icon at bounding box center [21, 169] width 12 height 17
